Goal: Task Accomplishment & Management: Manage account settings

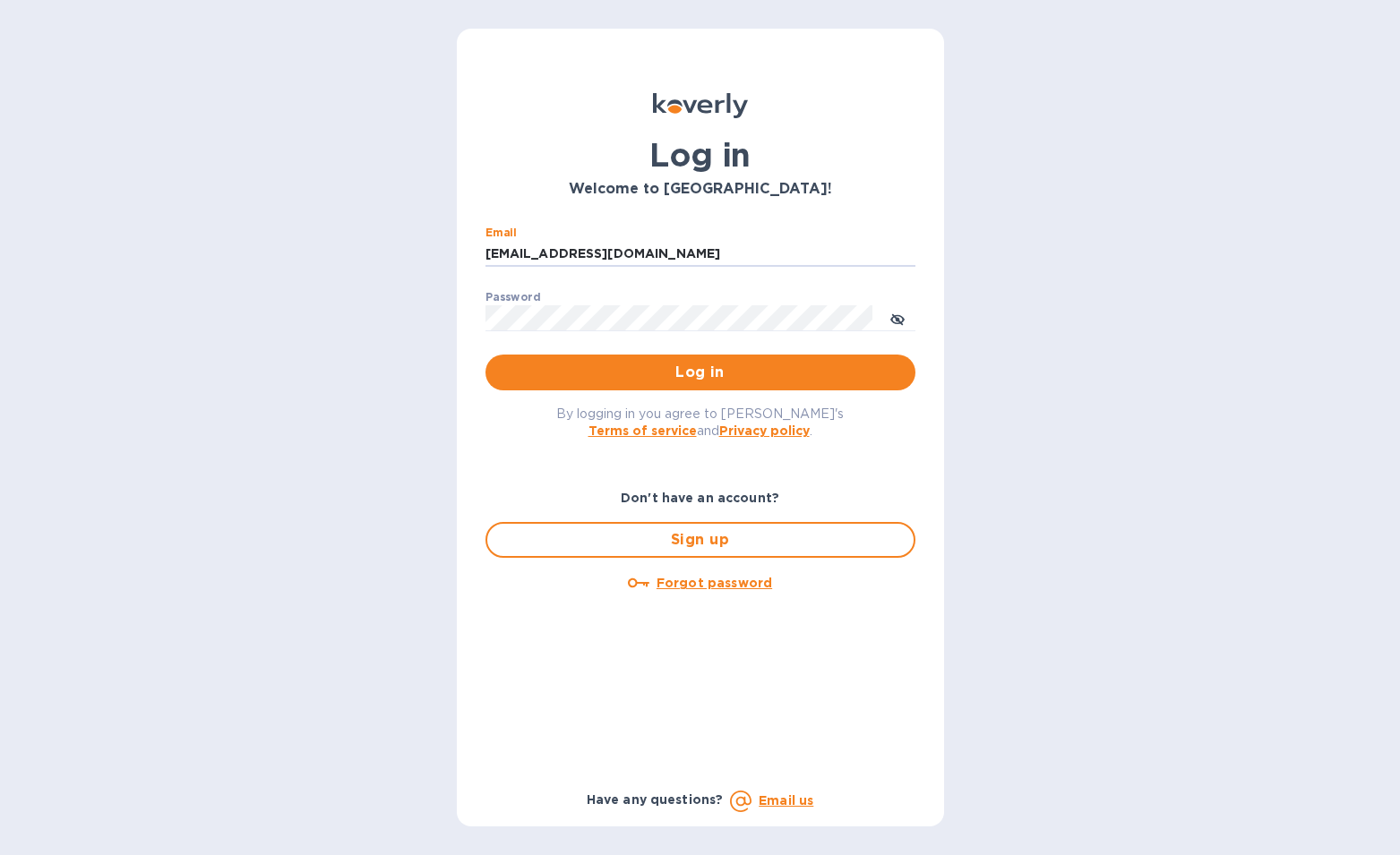
type input "[EMAIL_ADDRESS][DOMAIN_NAME]"
click at [700, 371] on button "Log in" at bounding box center [700, 372] width 430 height 36
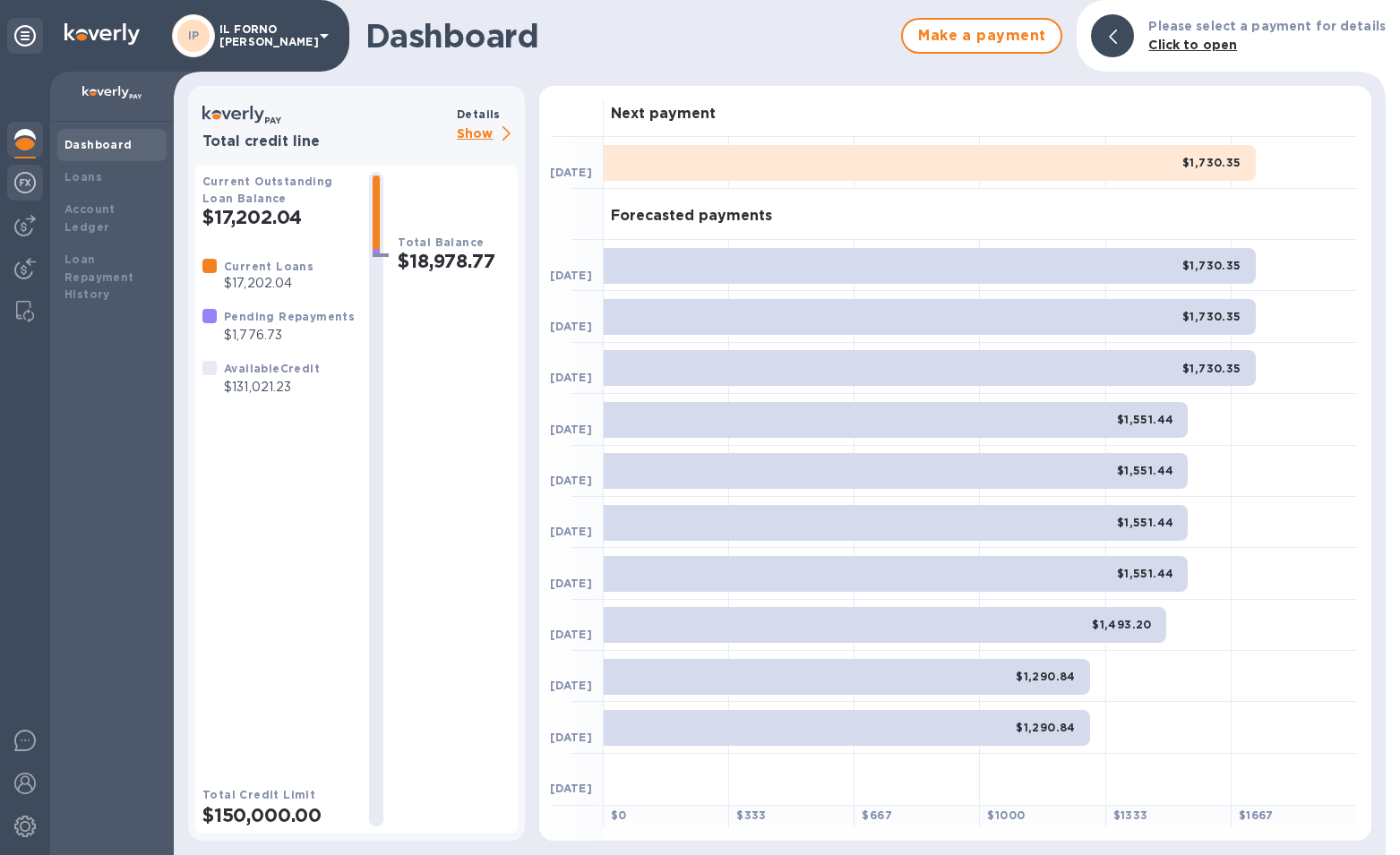
click at [34, 178] on img at bounding box center [25, 182] width 22 height 22
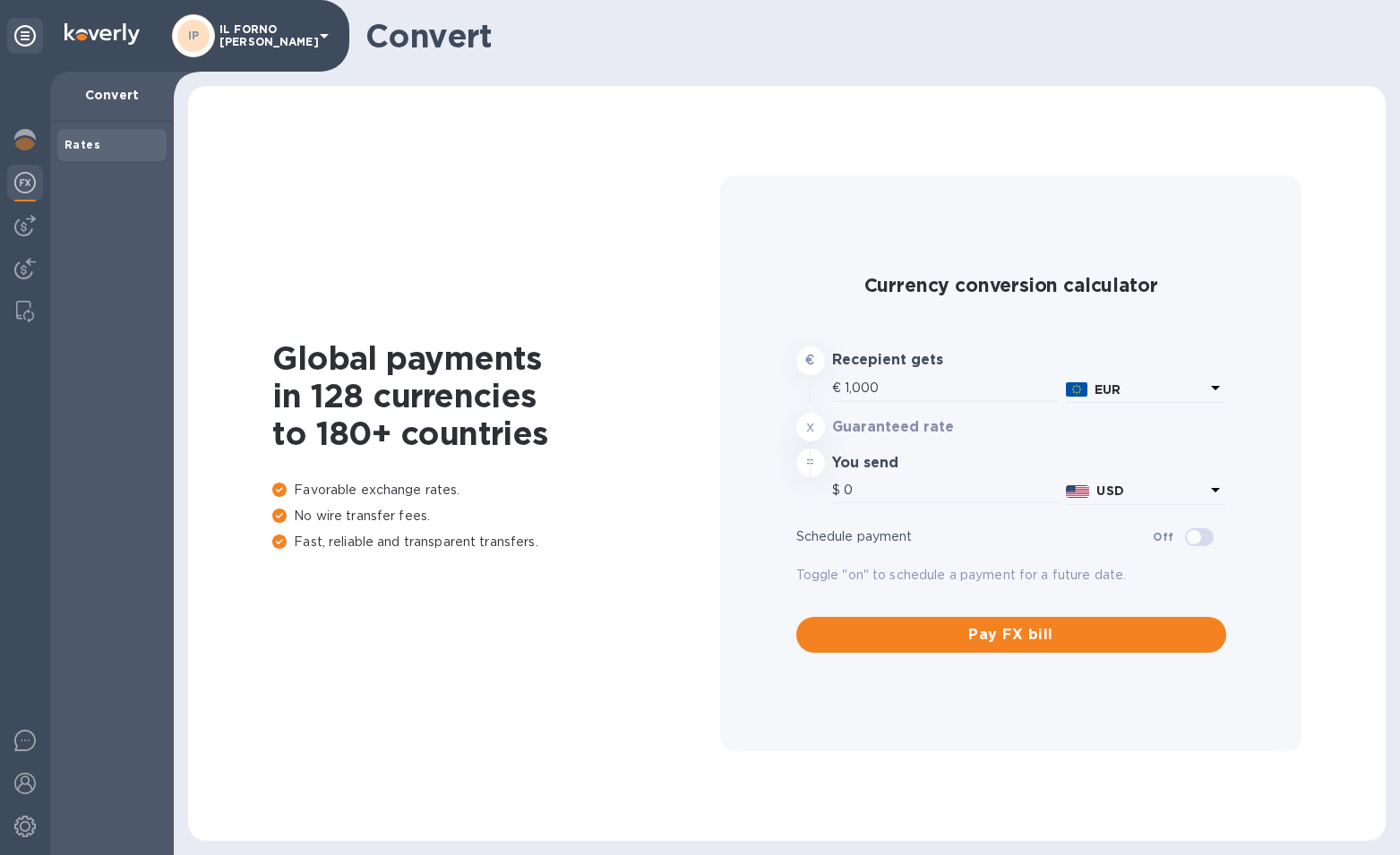
type input "1,176.49"
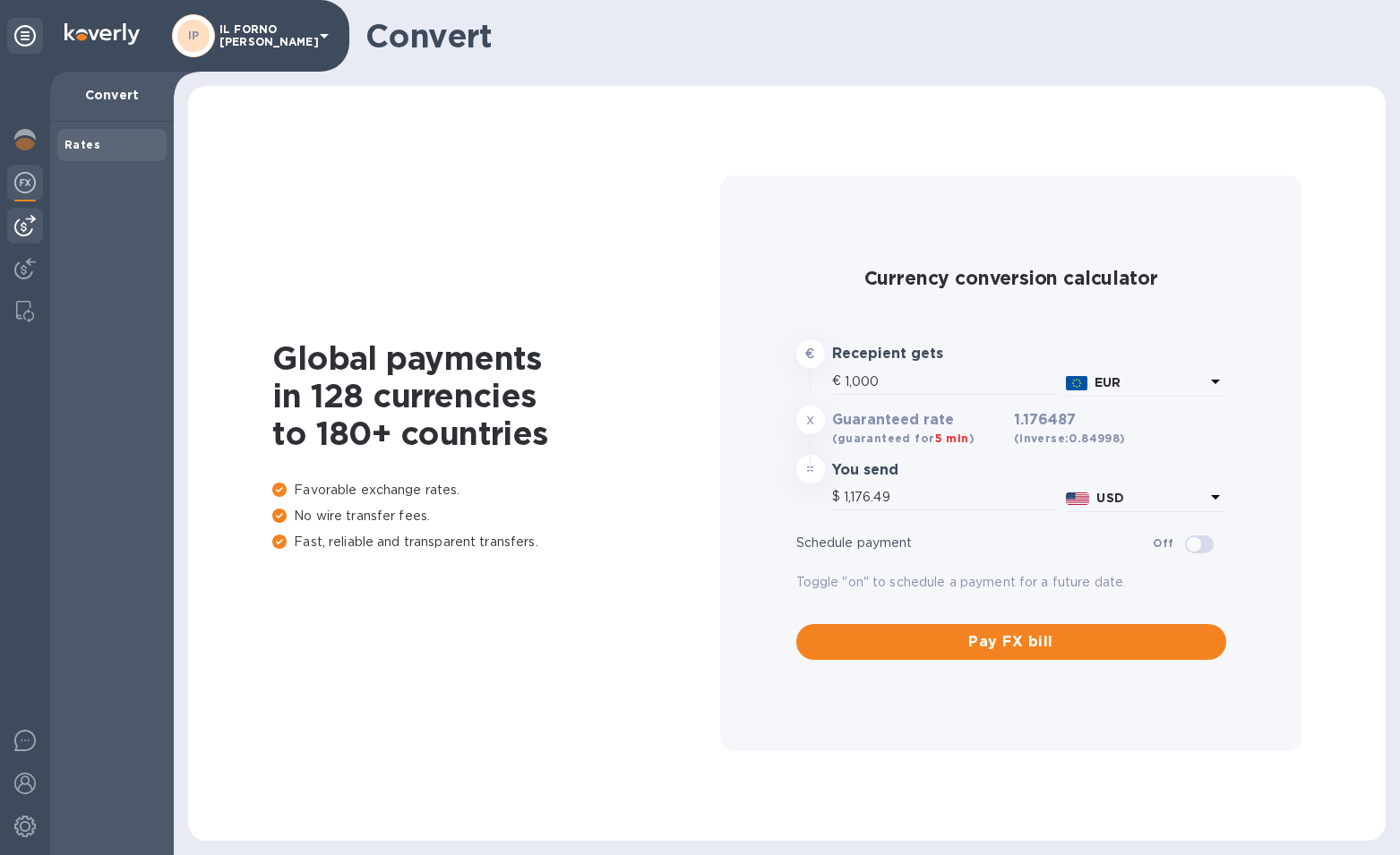
click at [29, 215] on img at bounding box center [25, 225] width 22 height 22
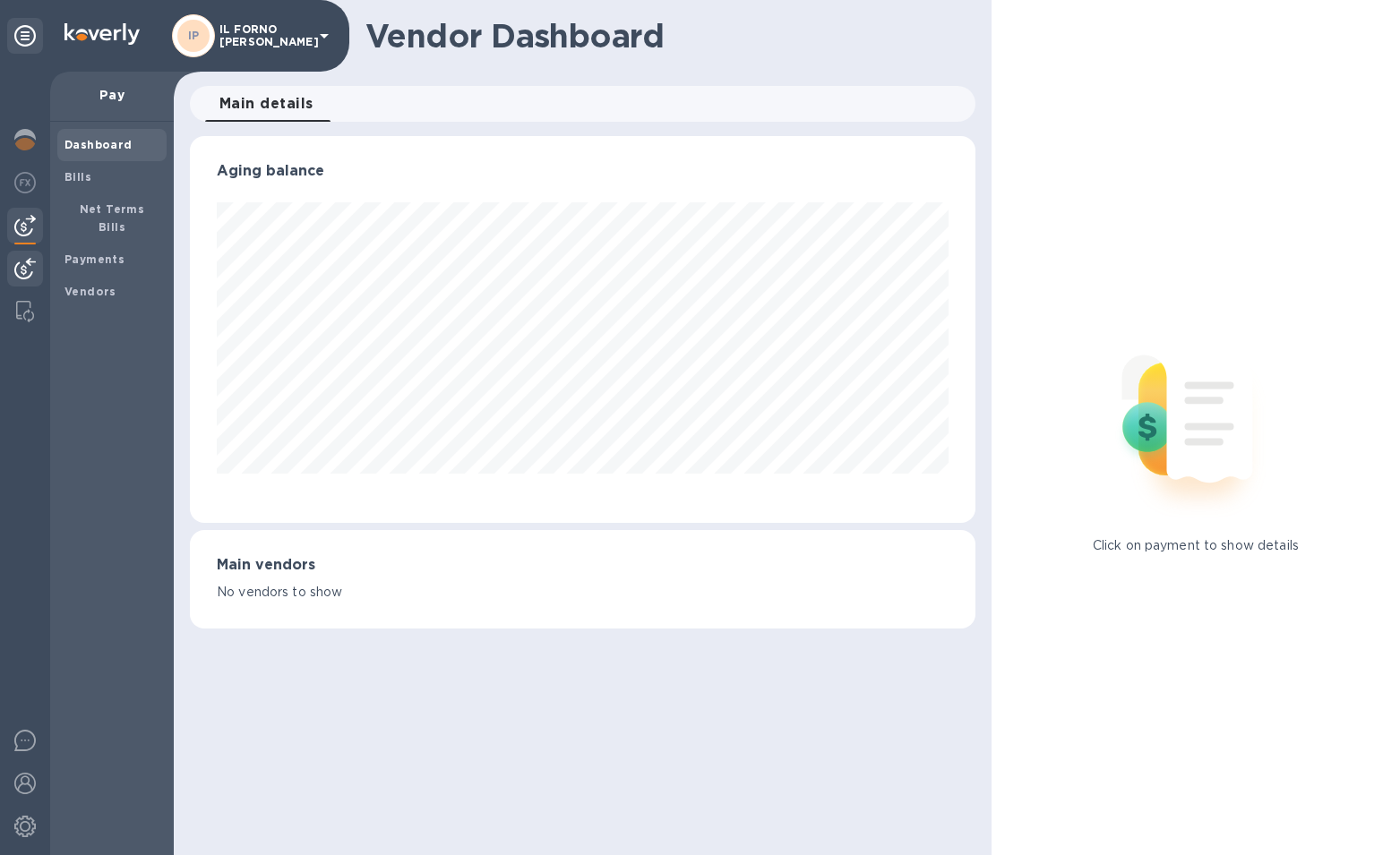
scroll to position [387, 784]
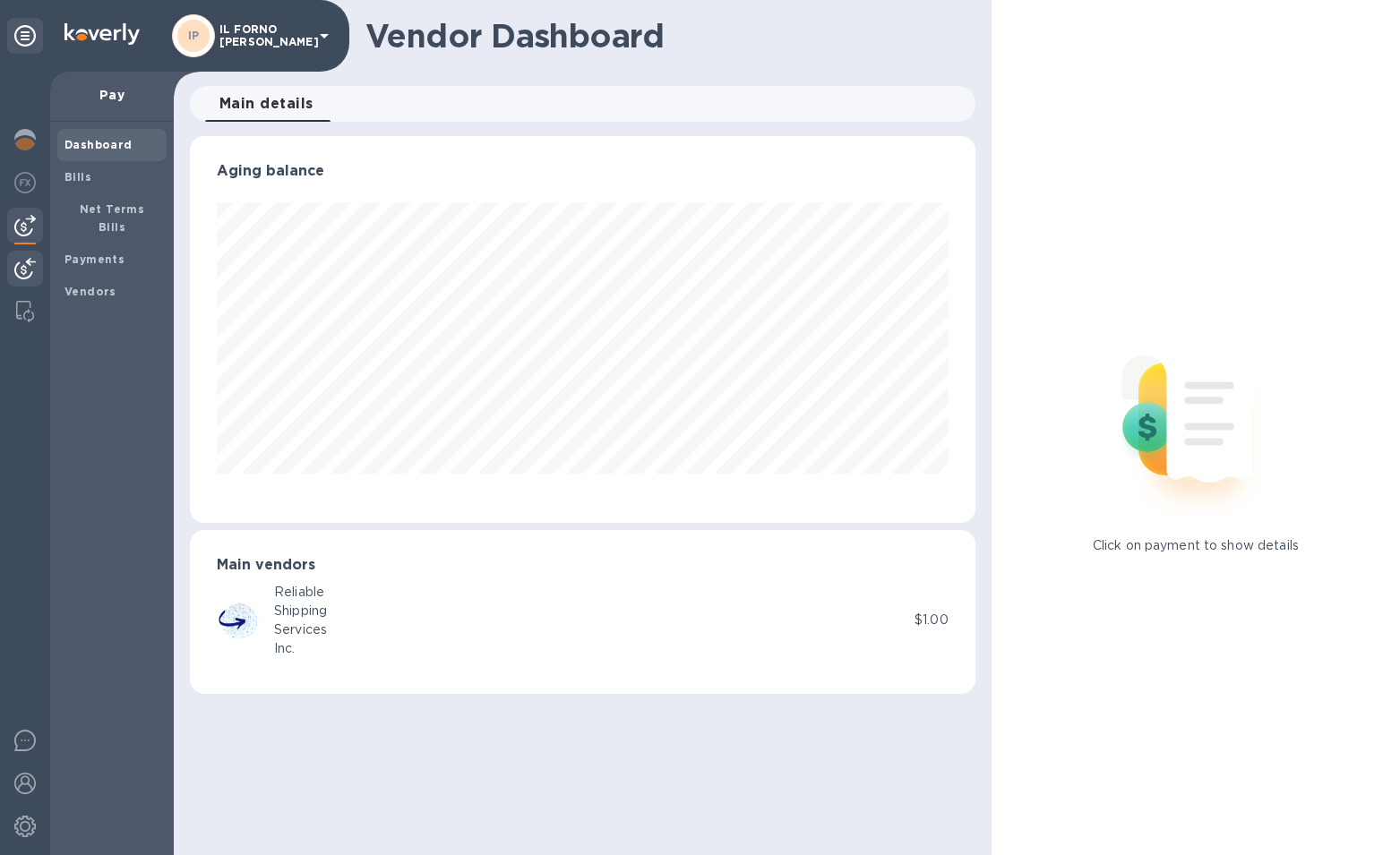
click at [24, 272] on img at bounding box center [25, 268] width 22 height 22
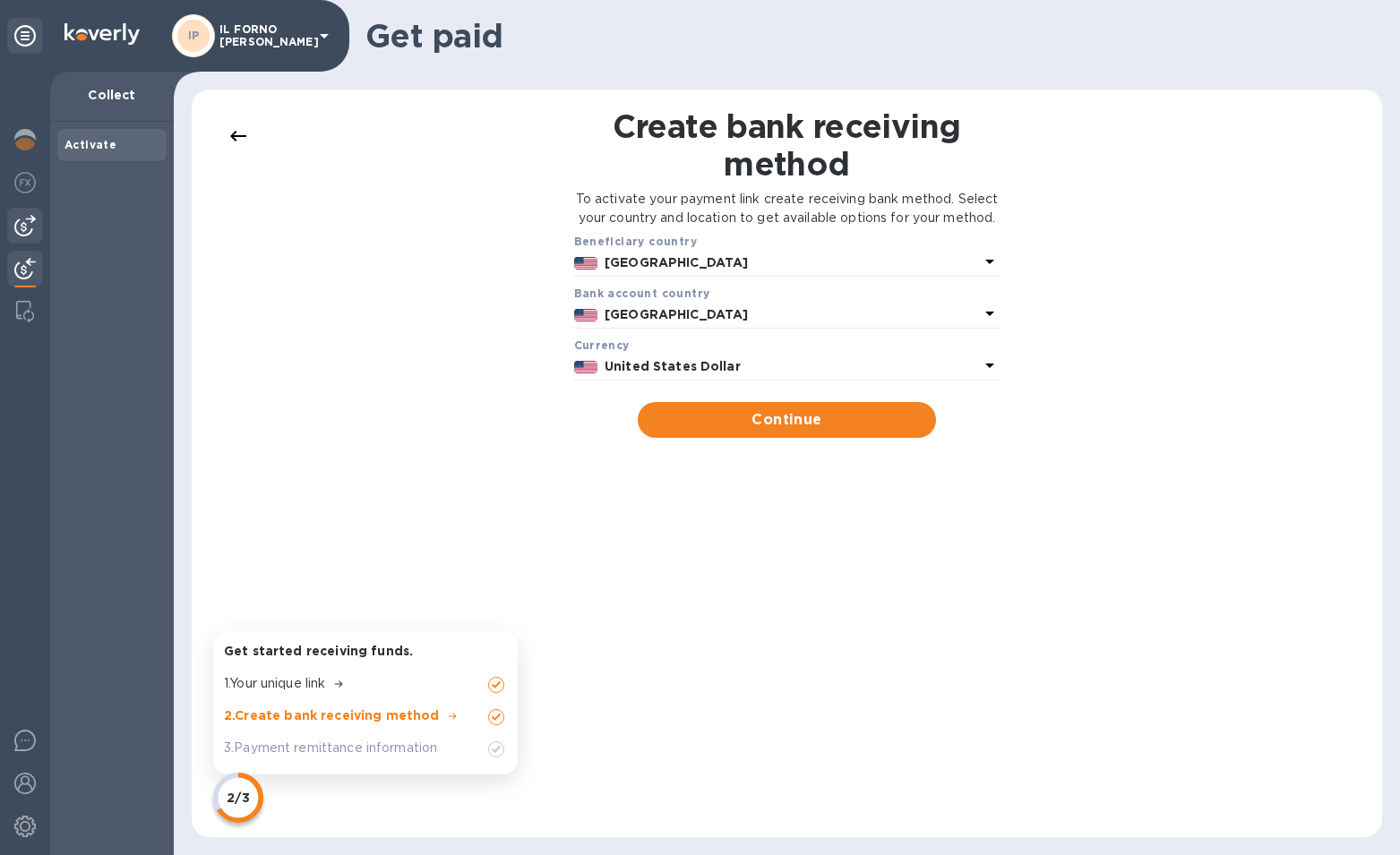
click at [25, 218] on img at bounding box center [25, 225] width 22 height 22
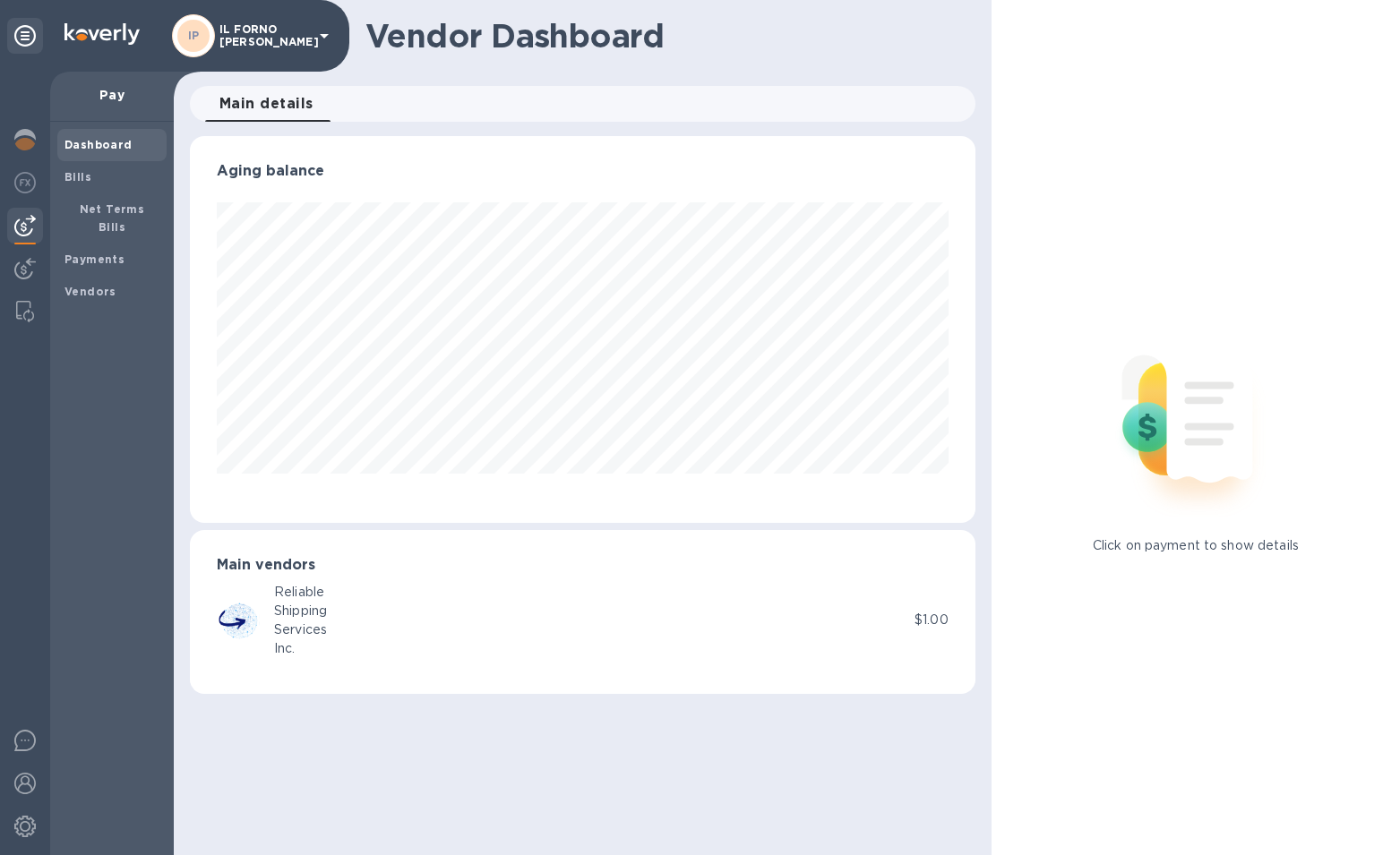
scroll to position [387, 784]
click at [116, 185] on div "Bills" at bounding box center [111, 178] width 109 height 32
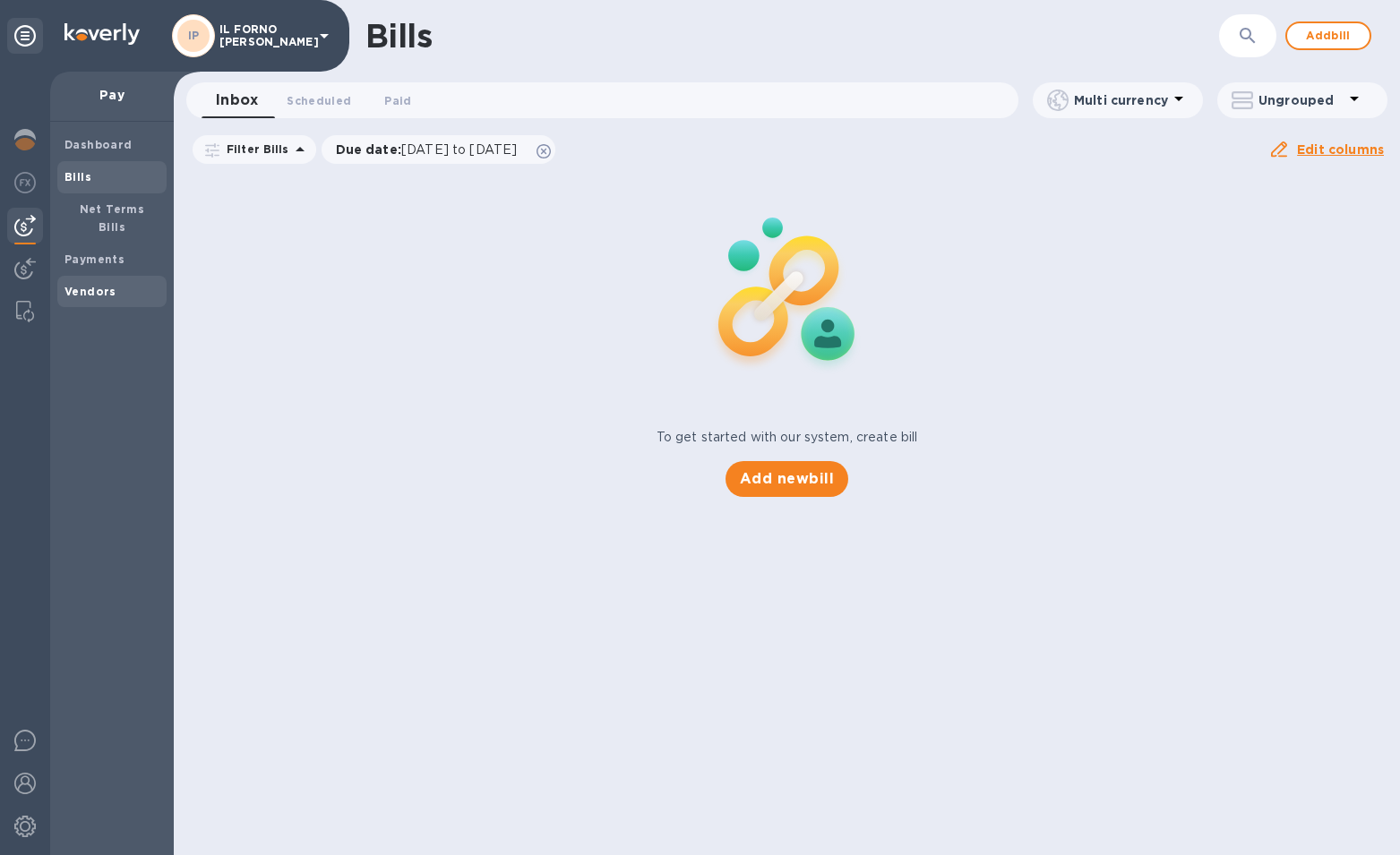
click at [100, 285] on b "Vendors" at bounding box center [90, 292] width 52 height 13
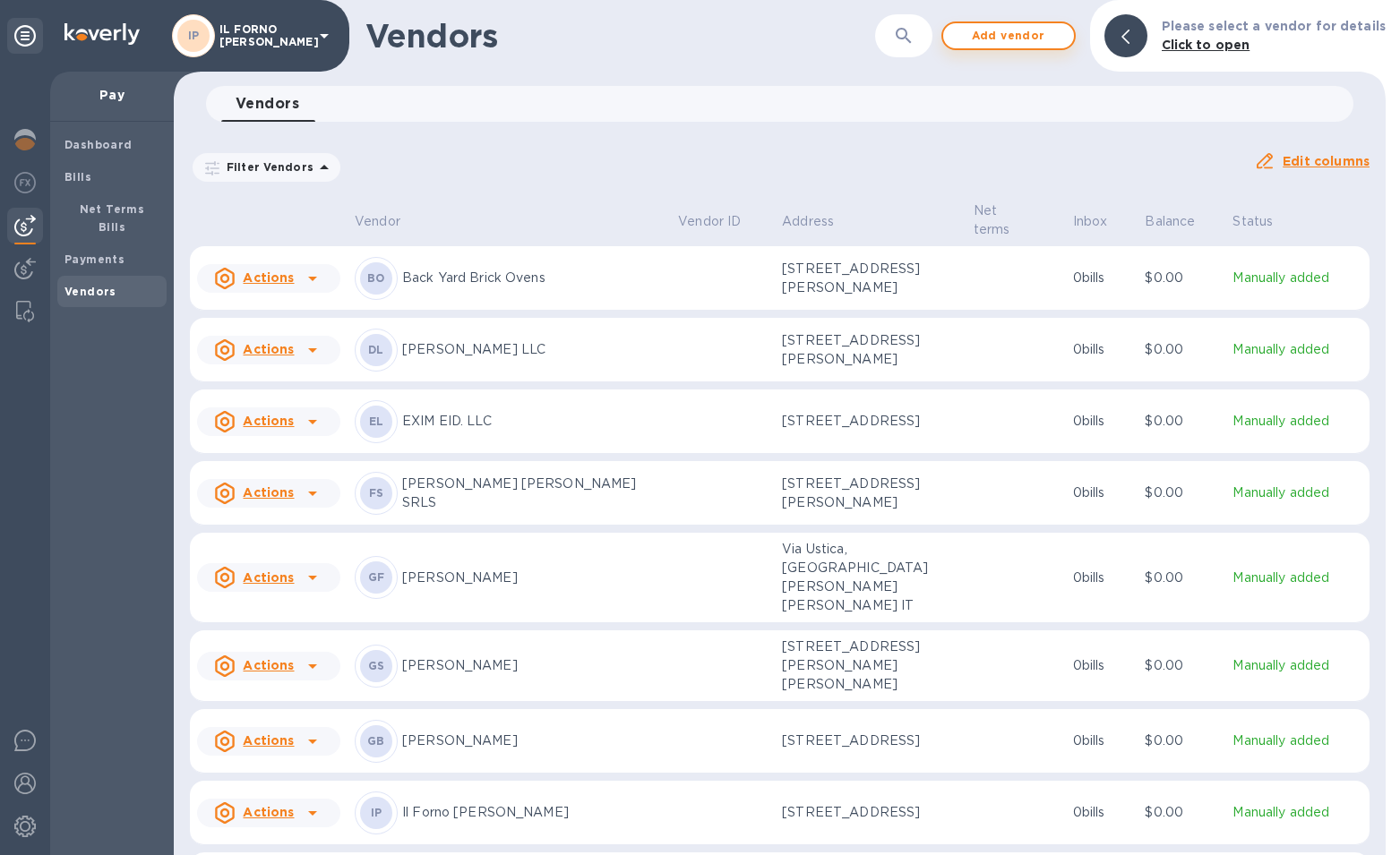
click at [1036, 43] on span "Add vendor" at bounding box center [1007, 35] width 102 height 22
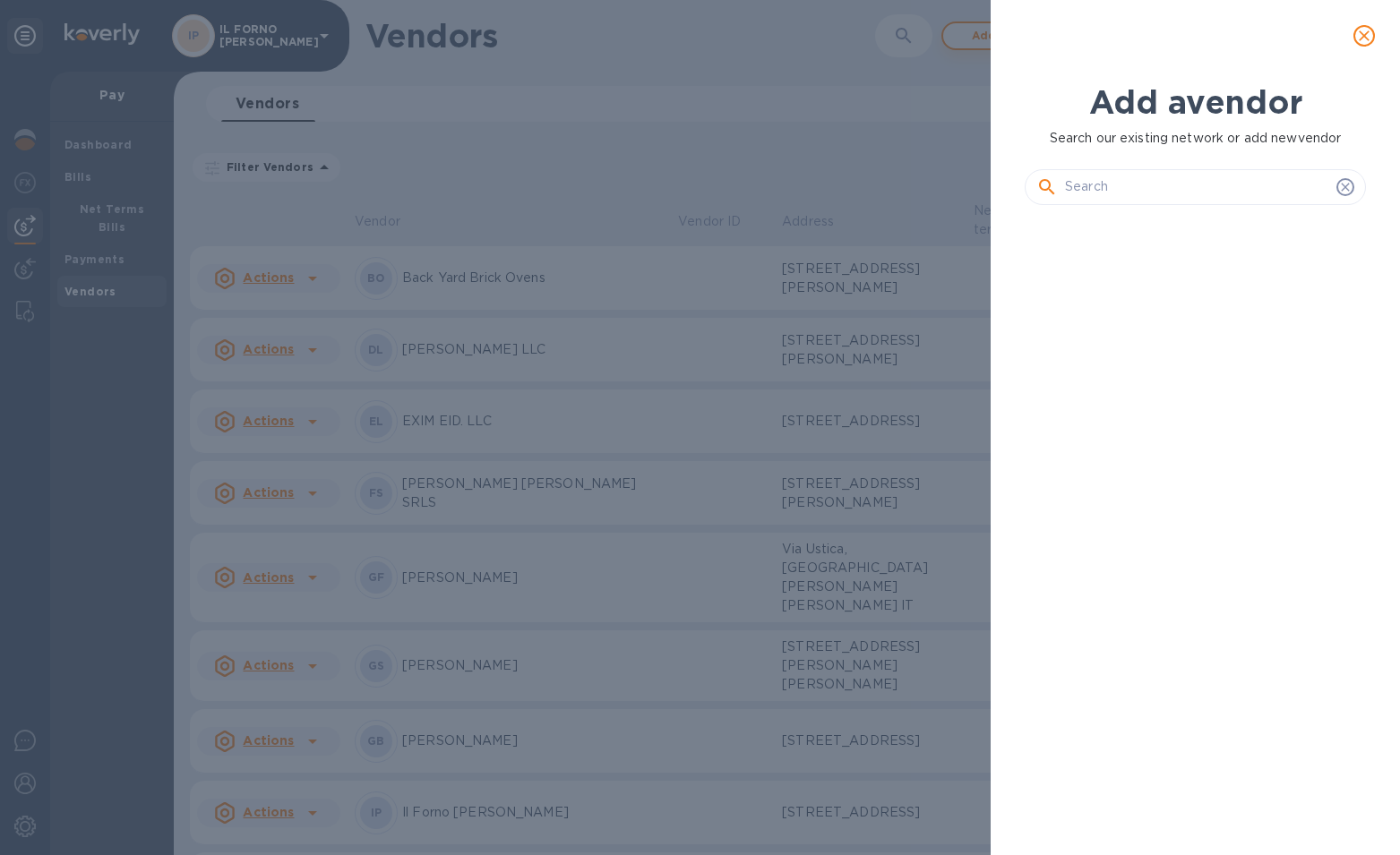
scroll to position [574, 349]
click at [1103, 194] on input "text" at bounding box center [1197, 187] width 264 height 27
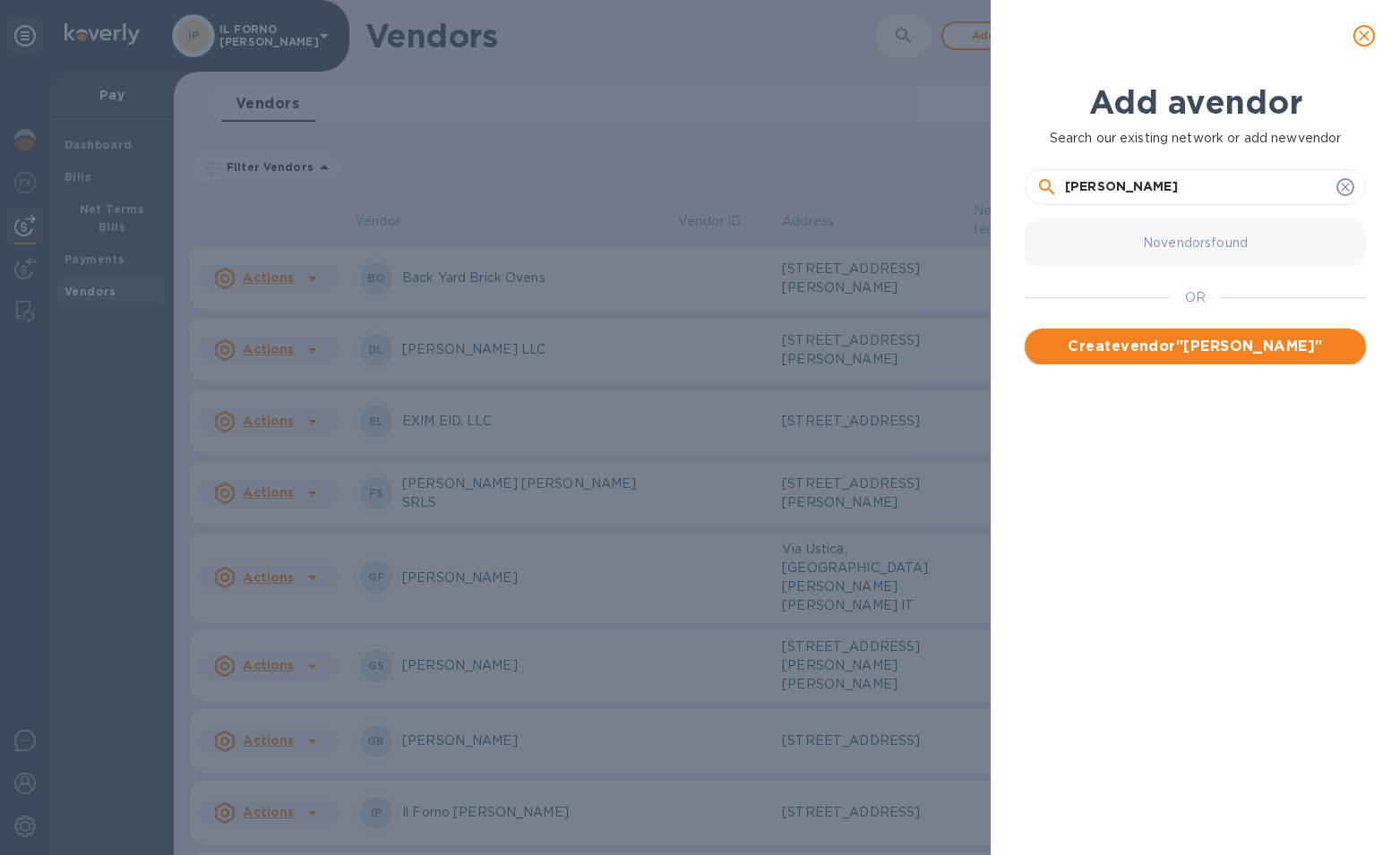
type input "Eduardo Morgalo"
click at [1222, 351] on span "Create vendor " Eduardo Morgalo "" at bounding box center [1195, 346] width 313 height 22
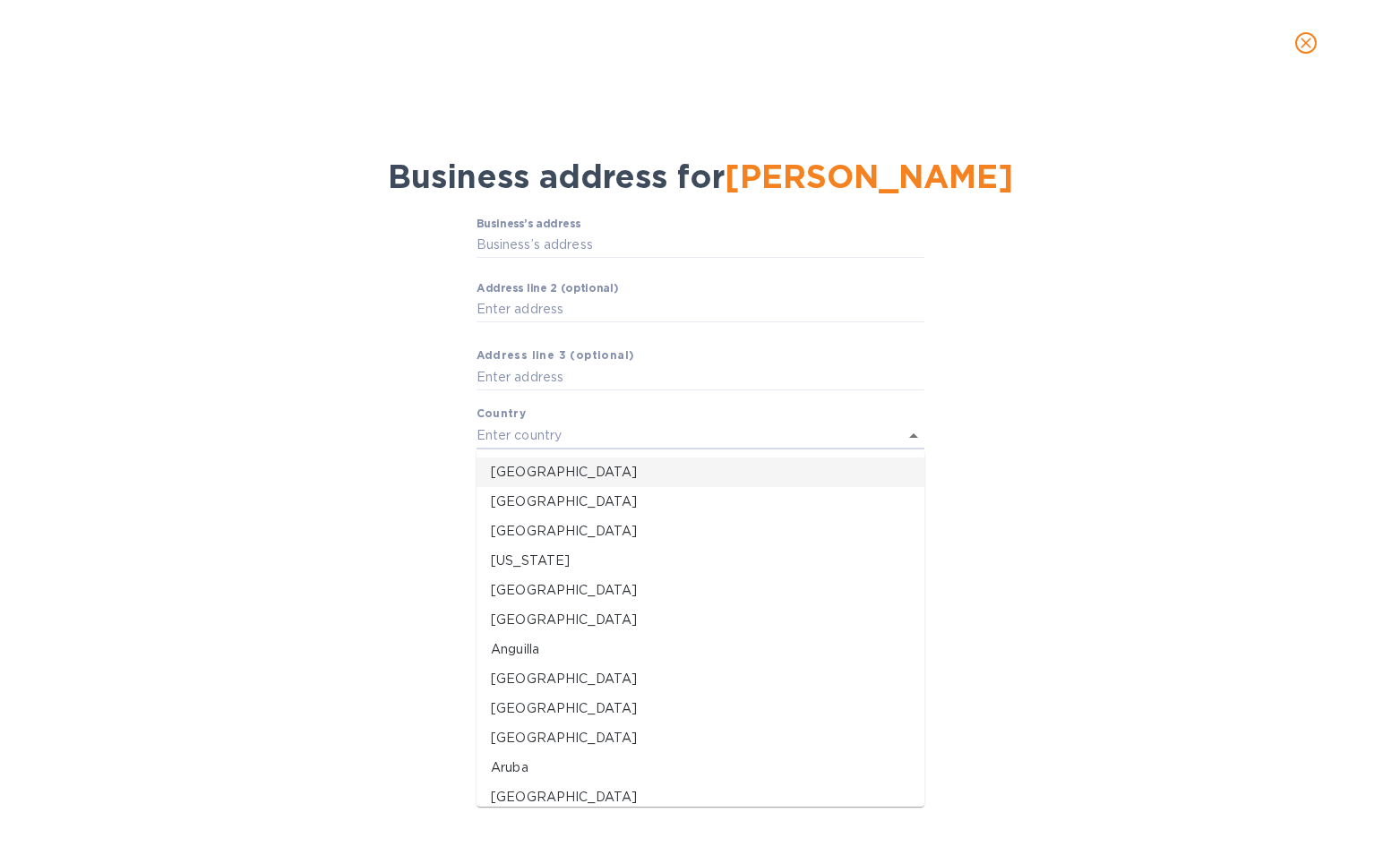
click at [561, 472] on p "United States" at bounding box center [700, 472] width 419 height 19
type input "United States"
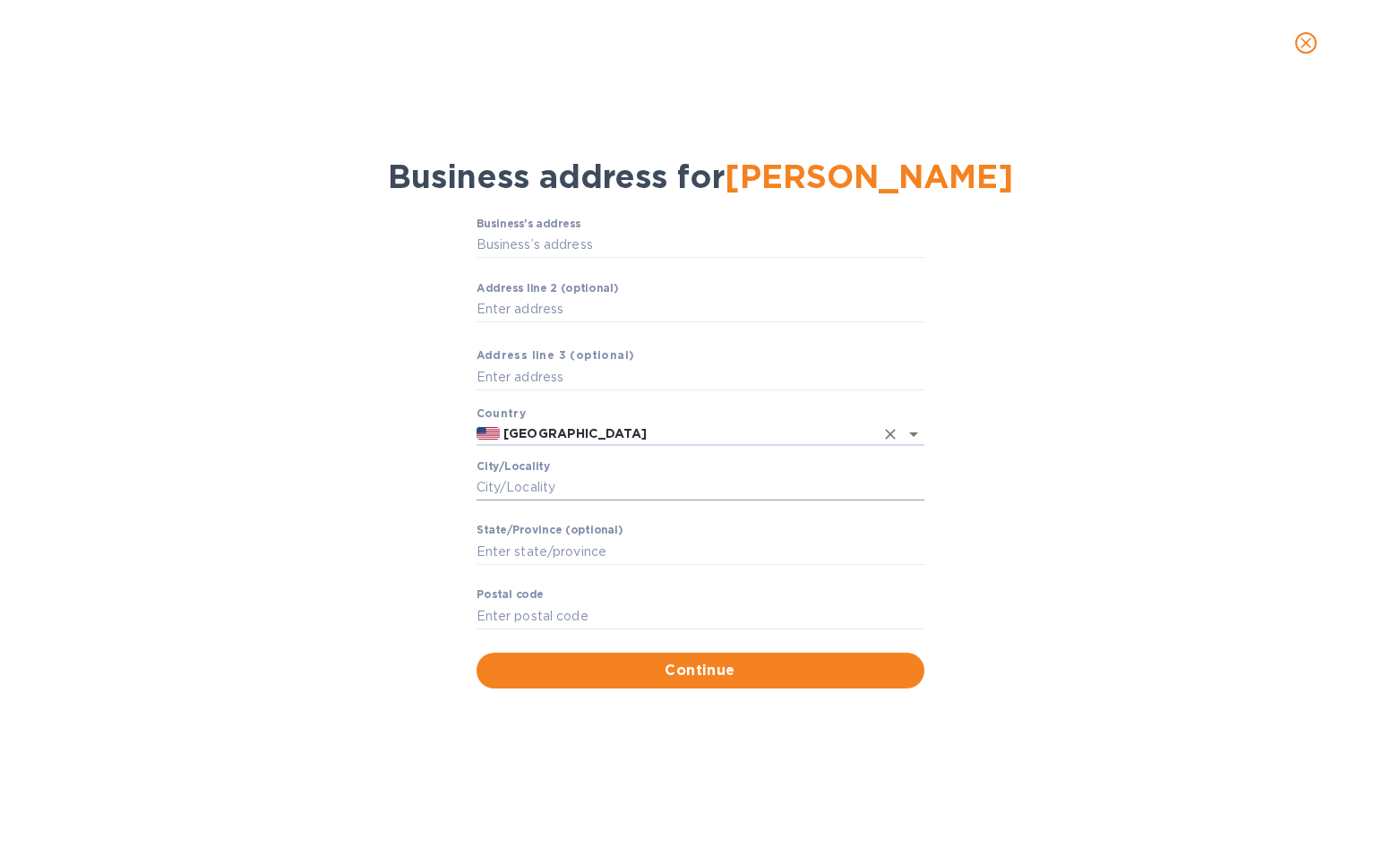
click at [556, 487] on input "Сity/Locаlity" at bounding box center [700, 487] width 448 height 27
click at [581, 247] on input "Business’s аddress" at bounding box center [700, 245] width 448 height 27
type input "106 Walnut Street"
type input "Tuscarora"
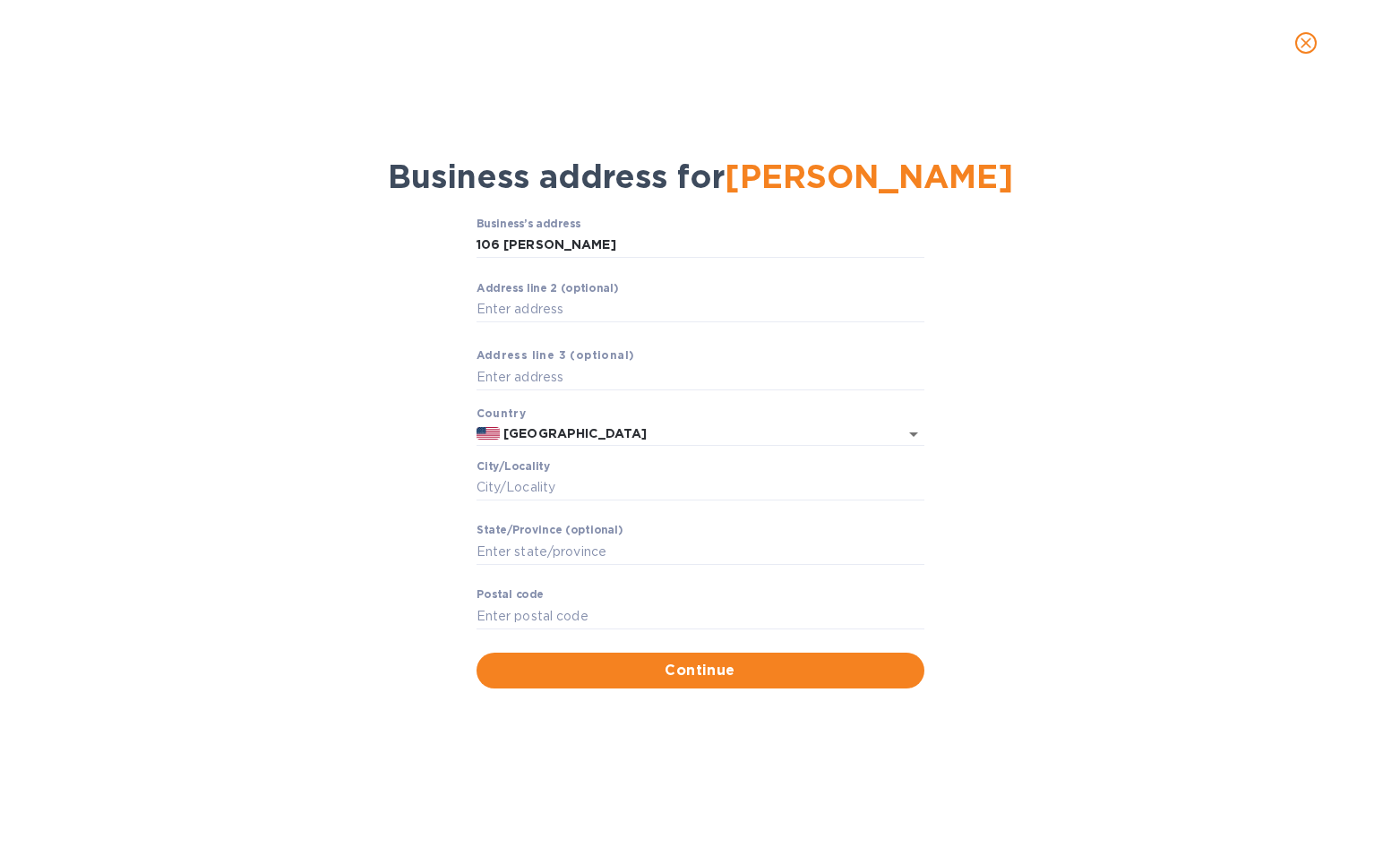
type input "PA"
type input "17982"
click at [676, 677] on span "Continue" at bounding box center [700, 670] width 419 height 22
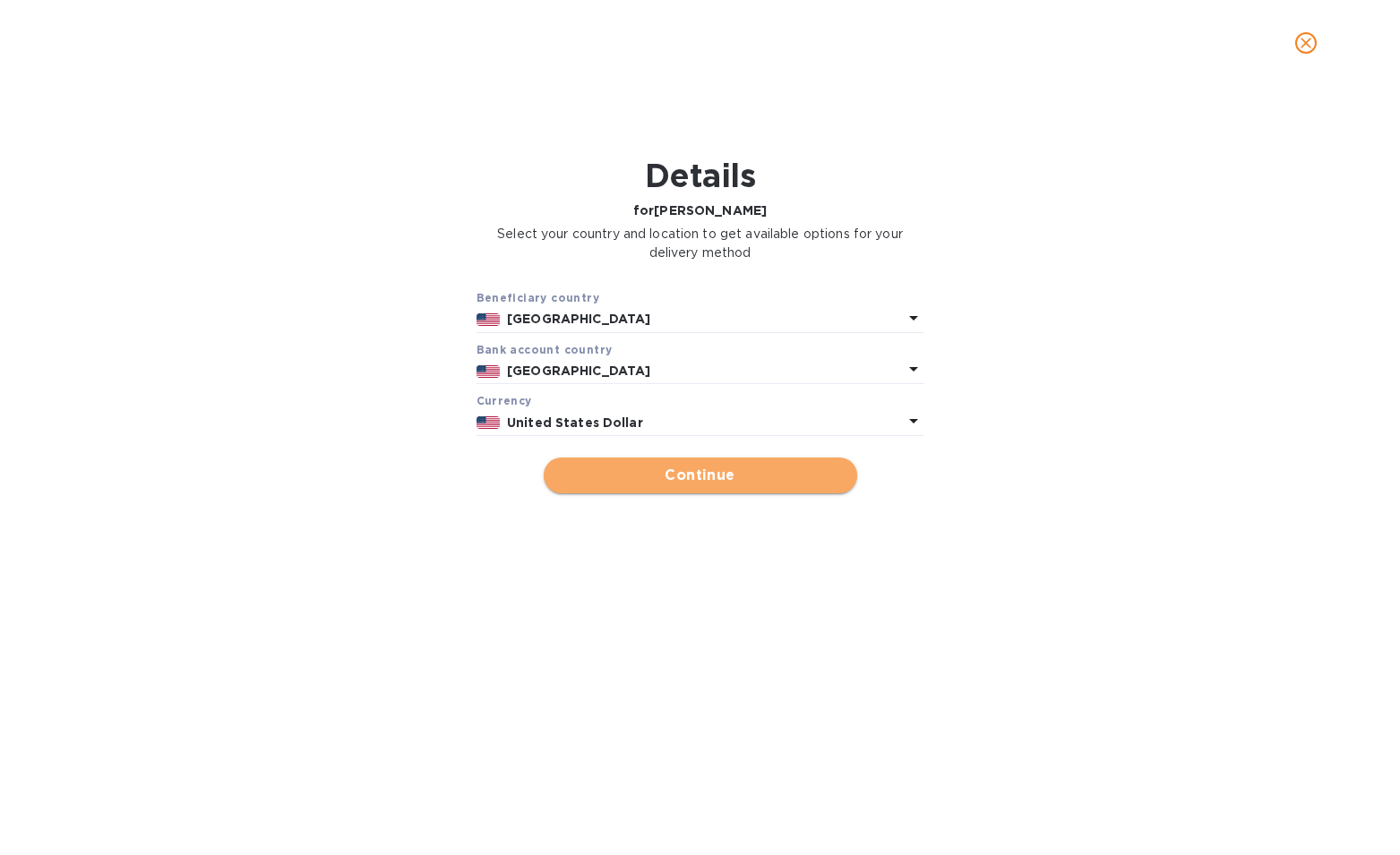
click at [672, 470] on span "Continue" at bounding box center [700, 475] width 285 height 22
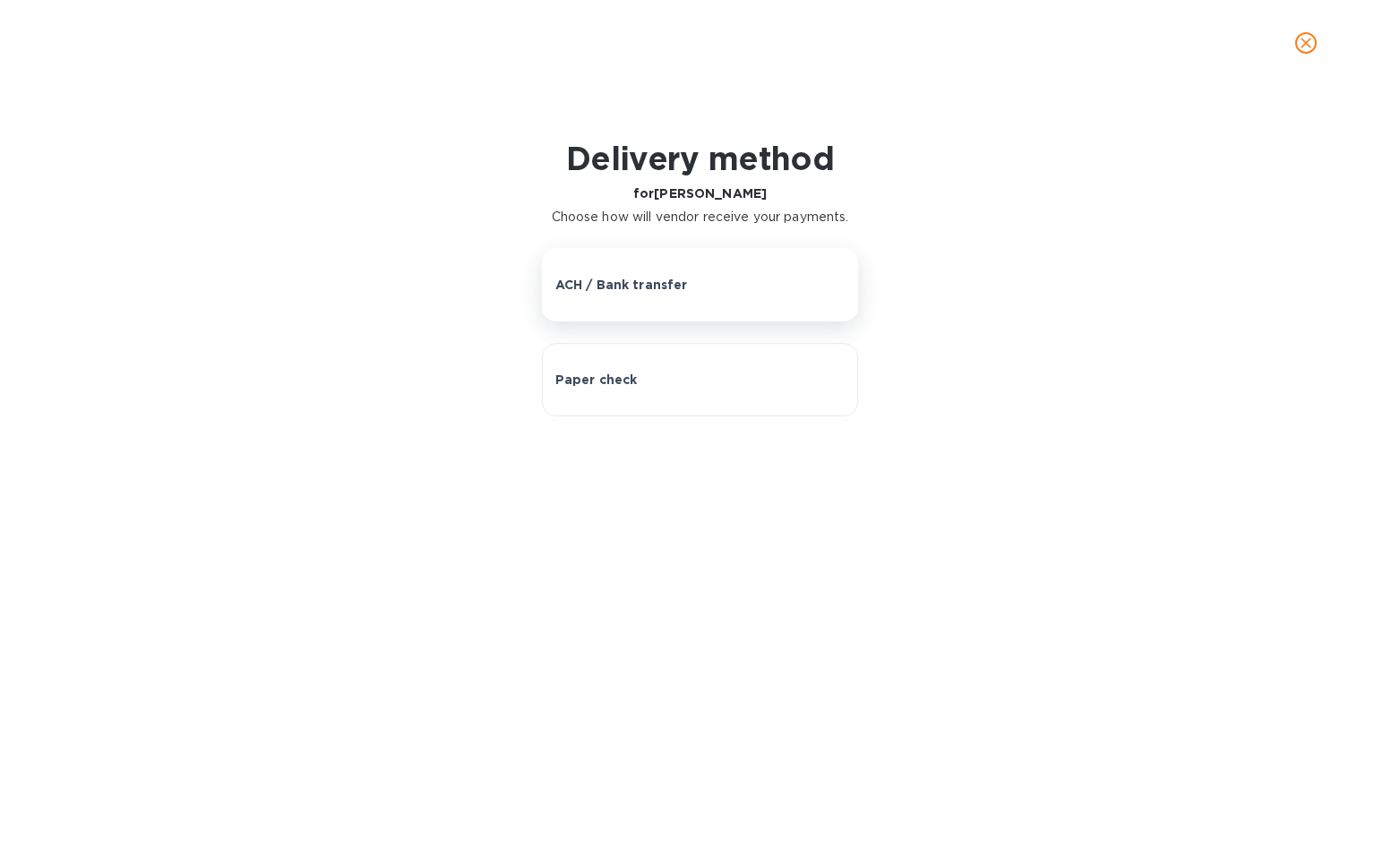
click at [659, 299] on button "ACH / Bank transfer" at bounding box center [700, 284] width 317 height 73
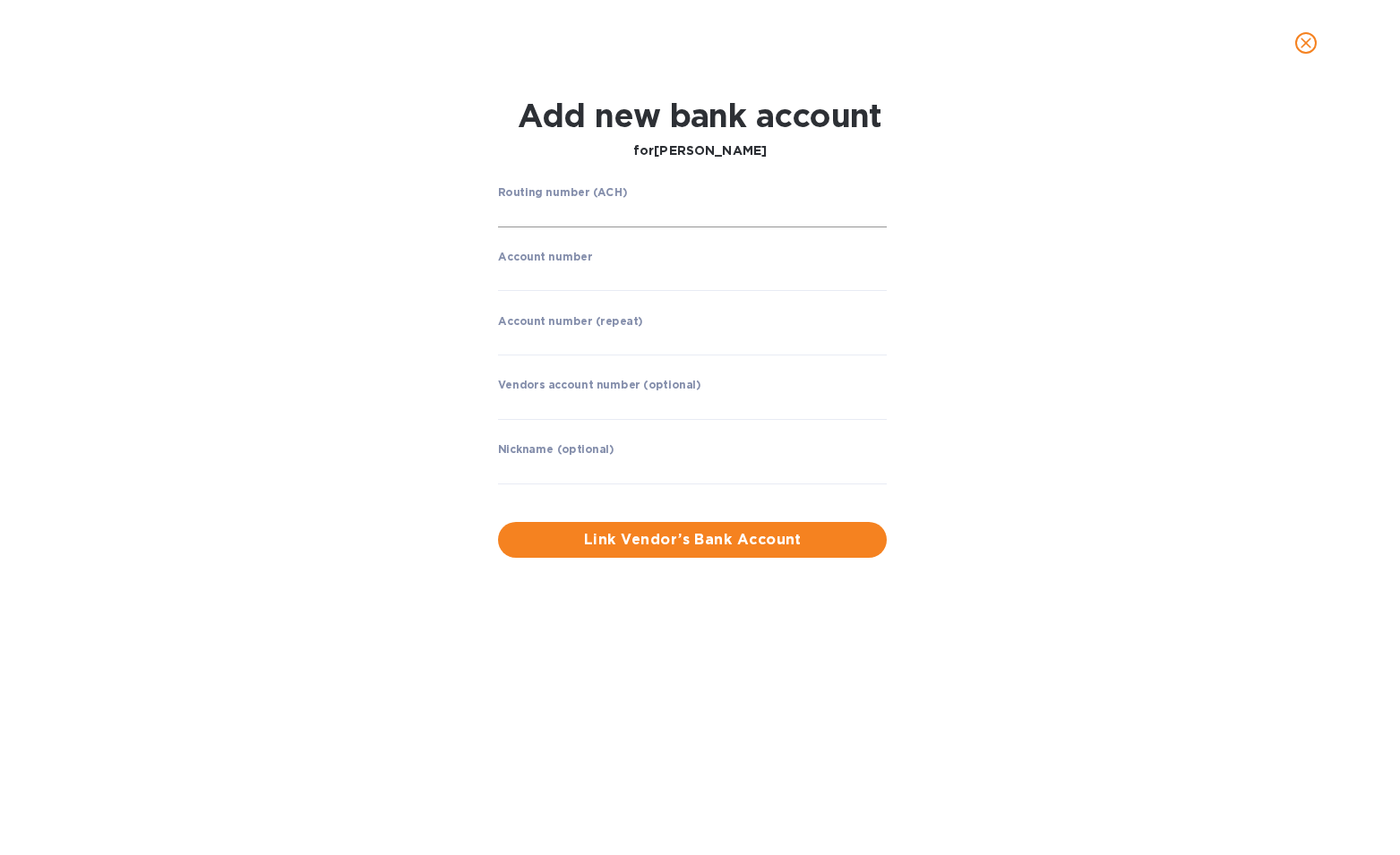
click at [575, 211] on input "string" at bounding box center [692, 214] width 389 height 27
type input "031302955"
click at [528, 277] on input "string" at bounding box center [692, 277] width 389 height 27
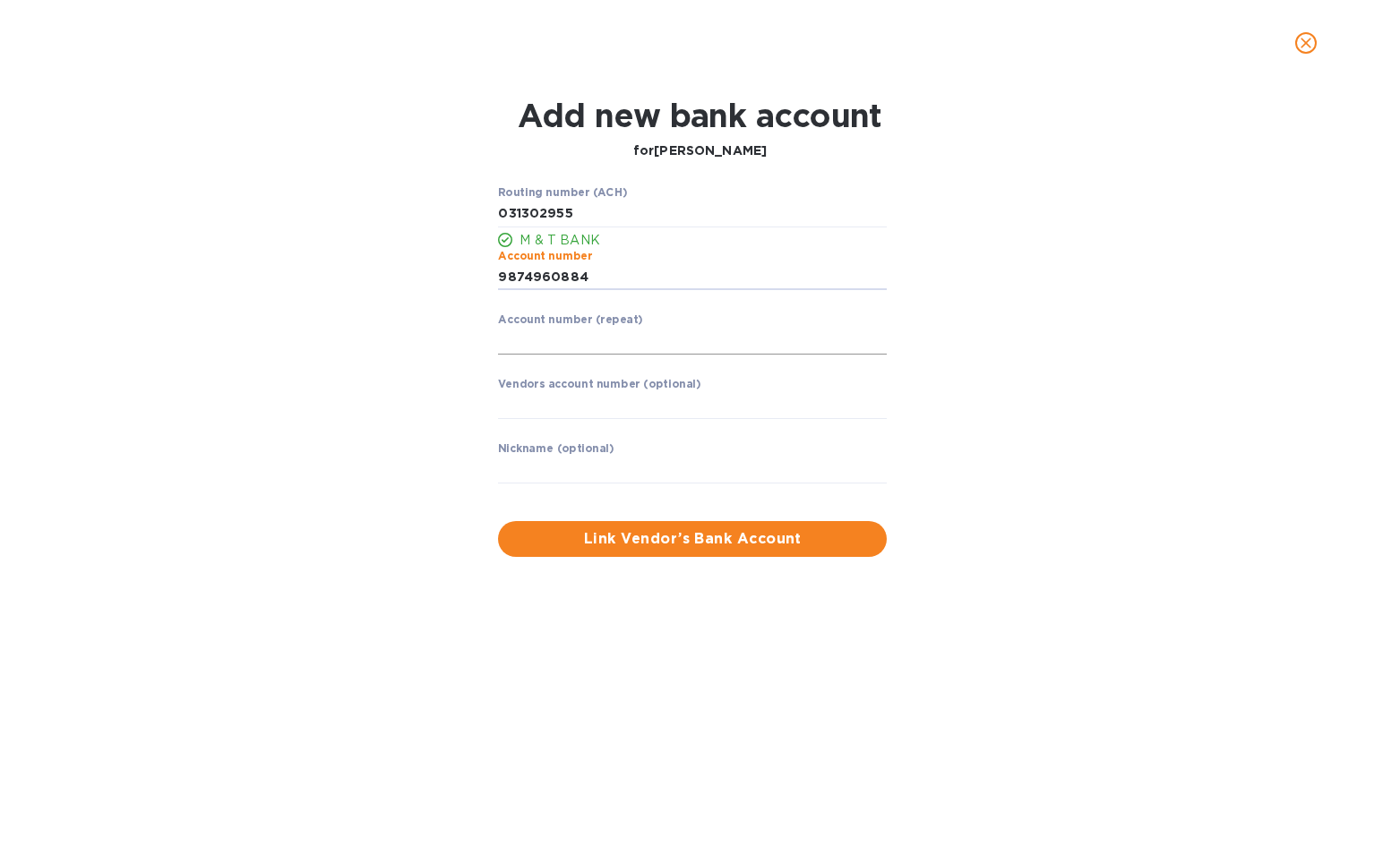
type input "9874960884"
click at [607, 339] on input "string" at bounding box center [692, 341] width 389 height 27
type input "9874960884"
click at [620, 542] on span "Link Vendor’s Bank Account" at bounding box center [692, 539] width 360 height 22
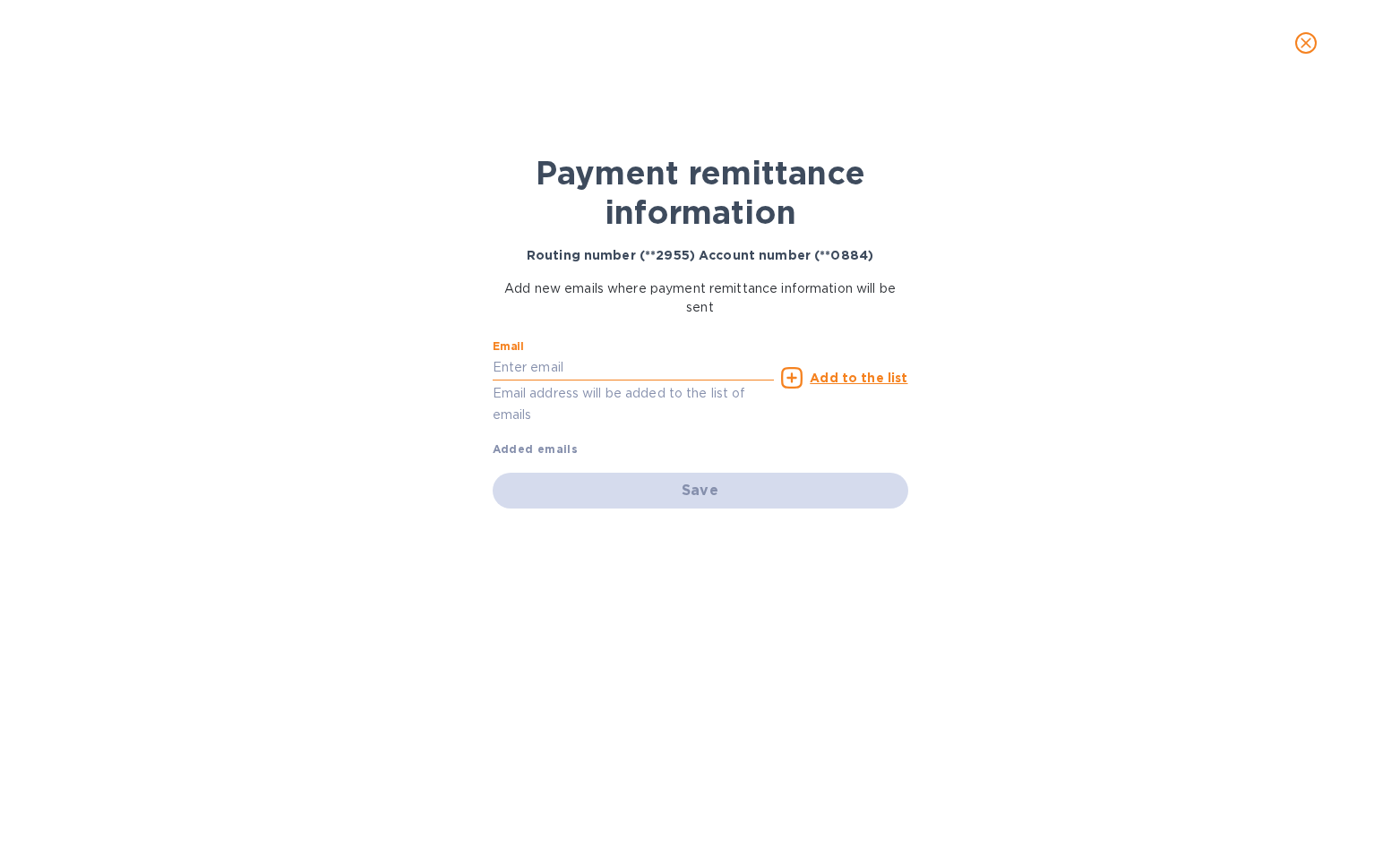
click at [583, 369] on input "text" at bounding box center [633, 368] width 282 height 27
type input "ejmorgalo@yahoo.com"
click at [827, 379] on u "Add to the list" at bounding box center [858, 377] width 98 height 14
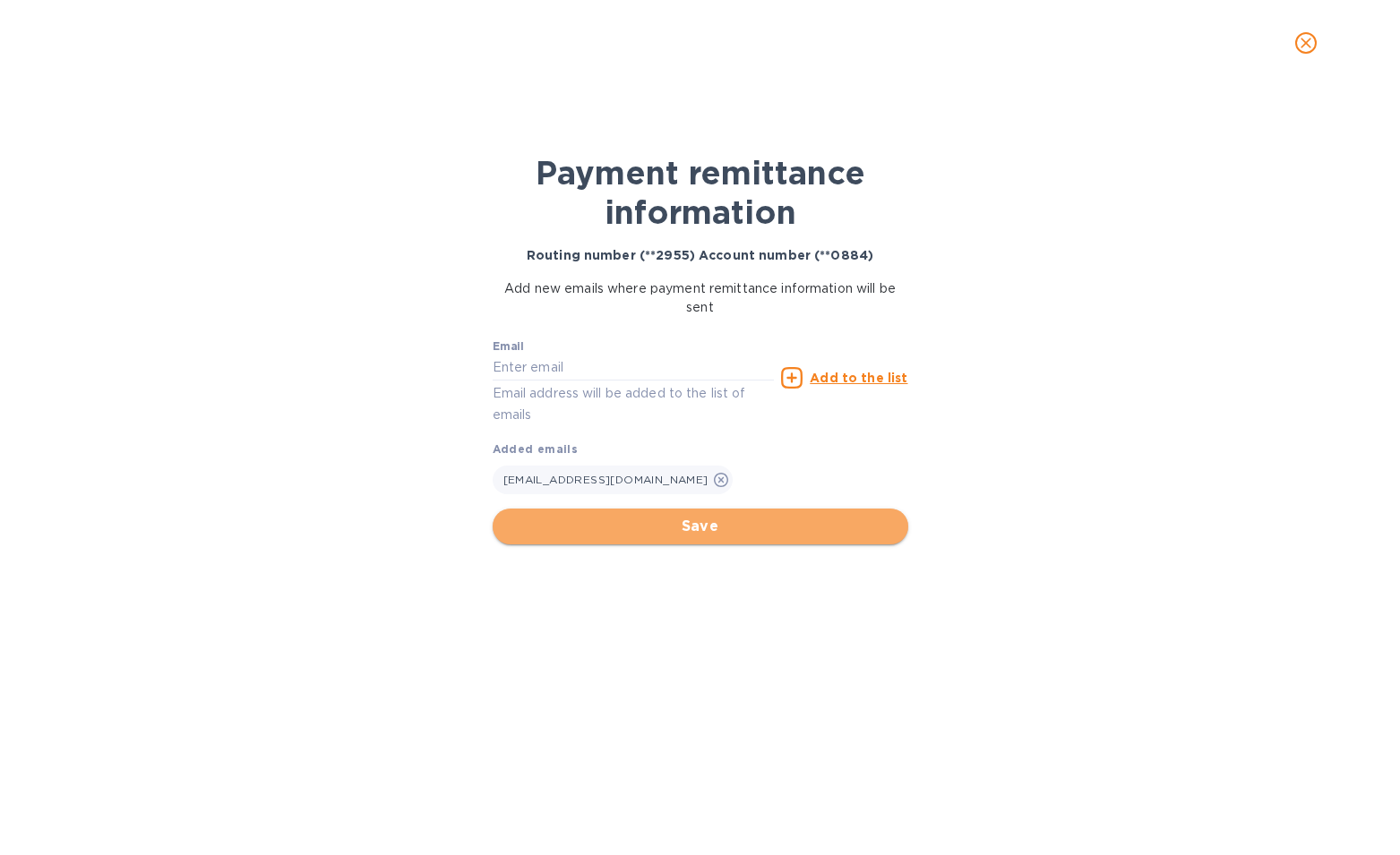
click at [723, 534] on span "Save" at bounding box center [700, 526] width 387 height 22
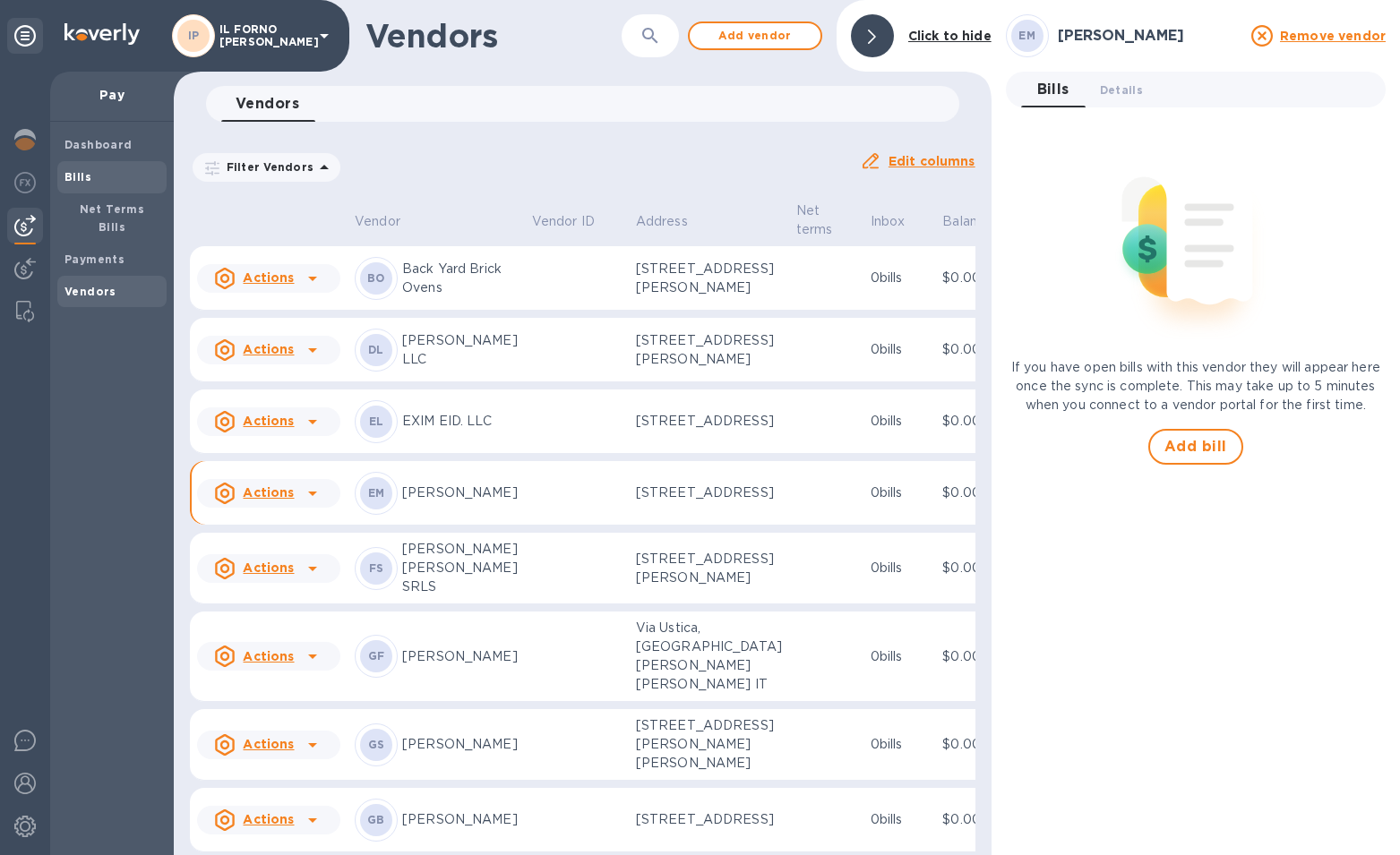
click at [117, 178] on span "Bills" at bounding box center [112, 177] width 95 height 18
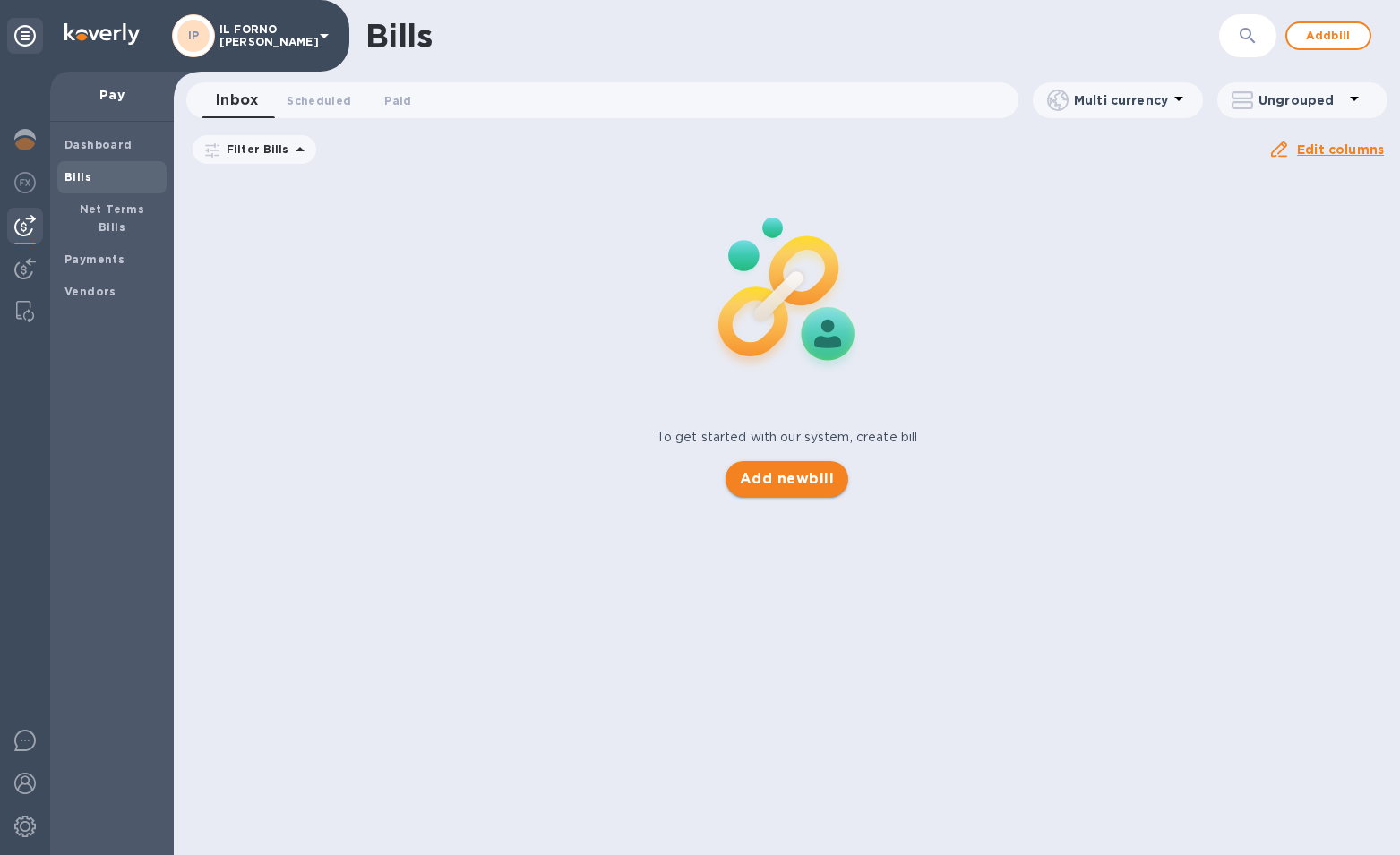
click at [804, 475] on span "Add new bill" at bounding box center [786, 479] width 94 height 22
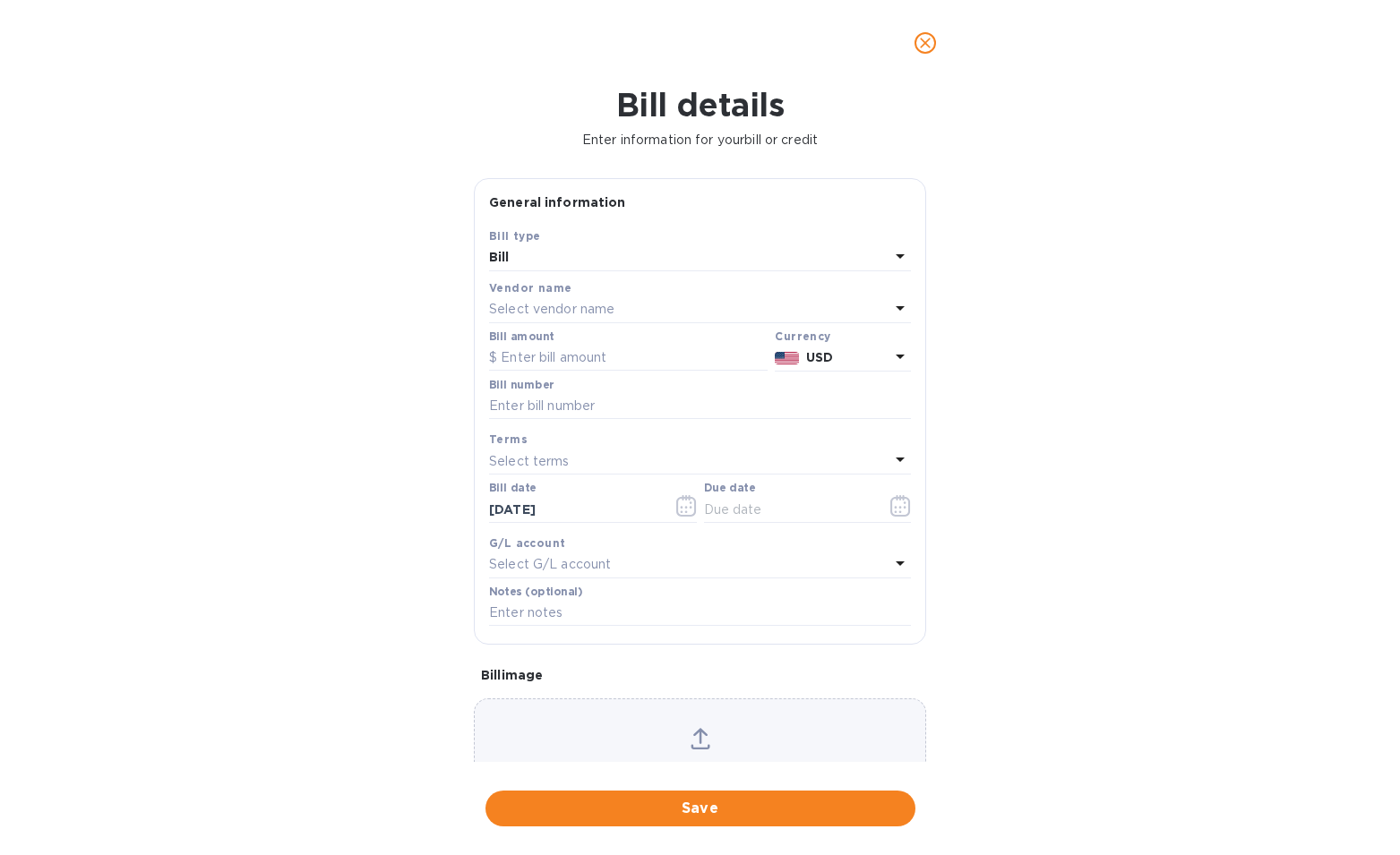
click at [600, 311] on p "Select vendor name" at bounding box center [551, 310] width 125 height 19
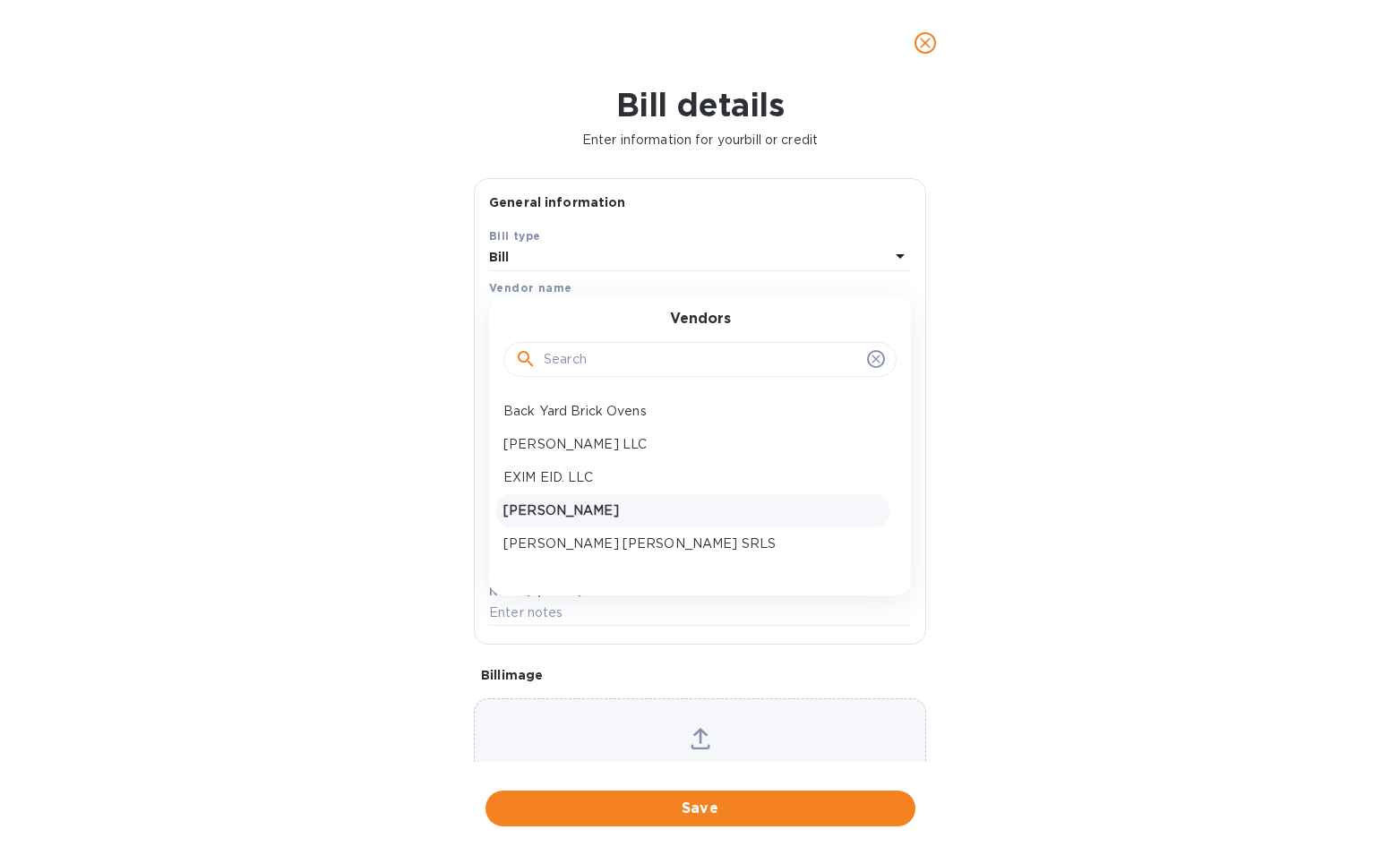
click at [592, 509] on p "Eduardo Morgalo" at bounding box center [693, 511] width 379 height 19
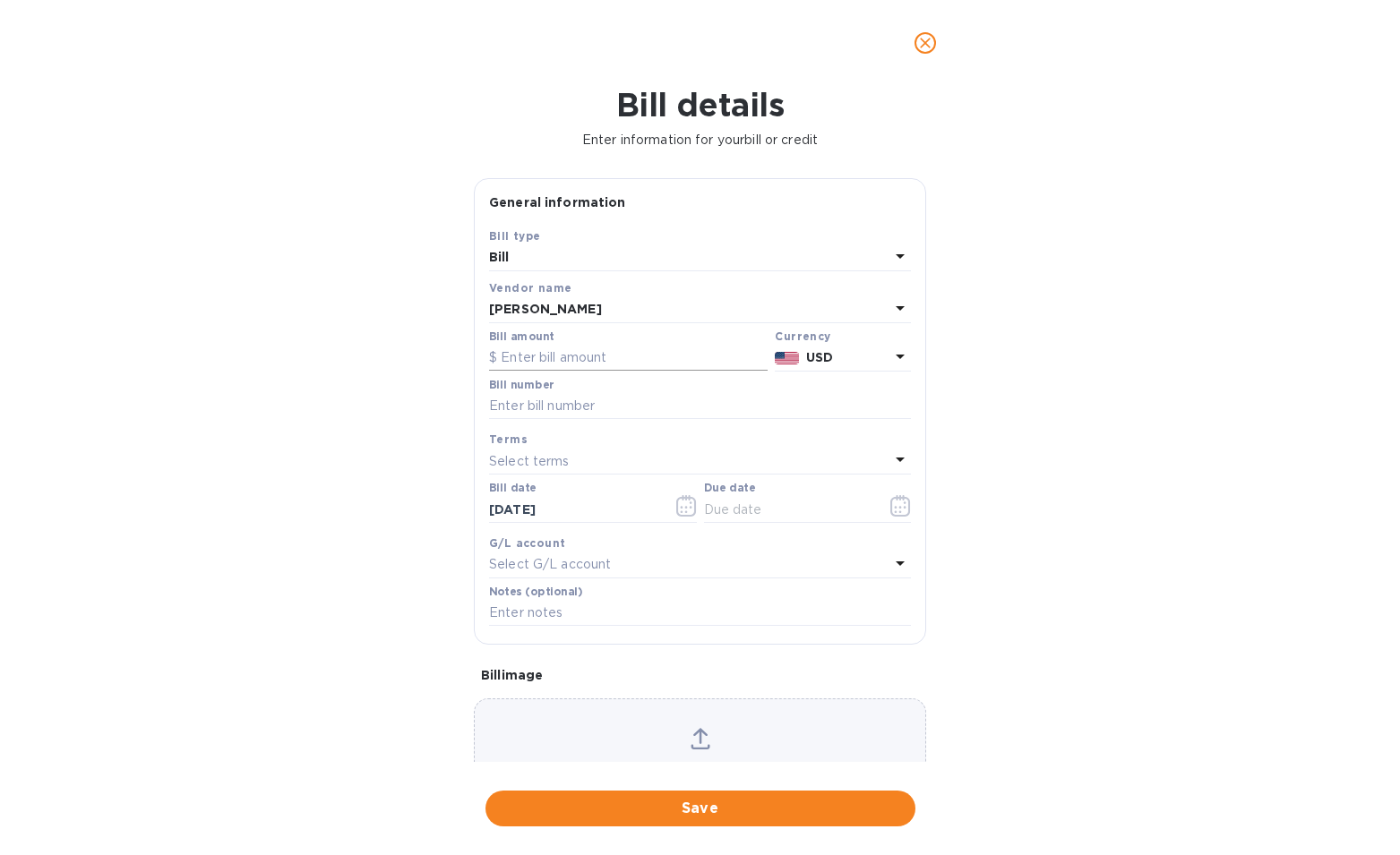
click at [566, 348] on input "text" at bounding box center [627, 358] width 278 height 27
type input "3,000"
click at [632, 403] on input "text" at bounding box center [700, 407] width 422 height 27
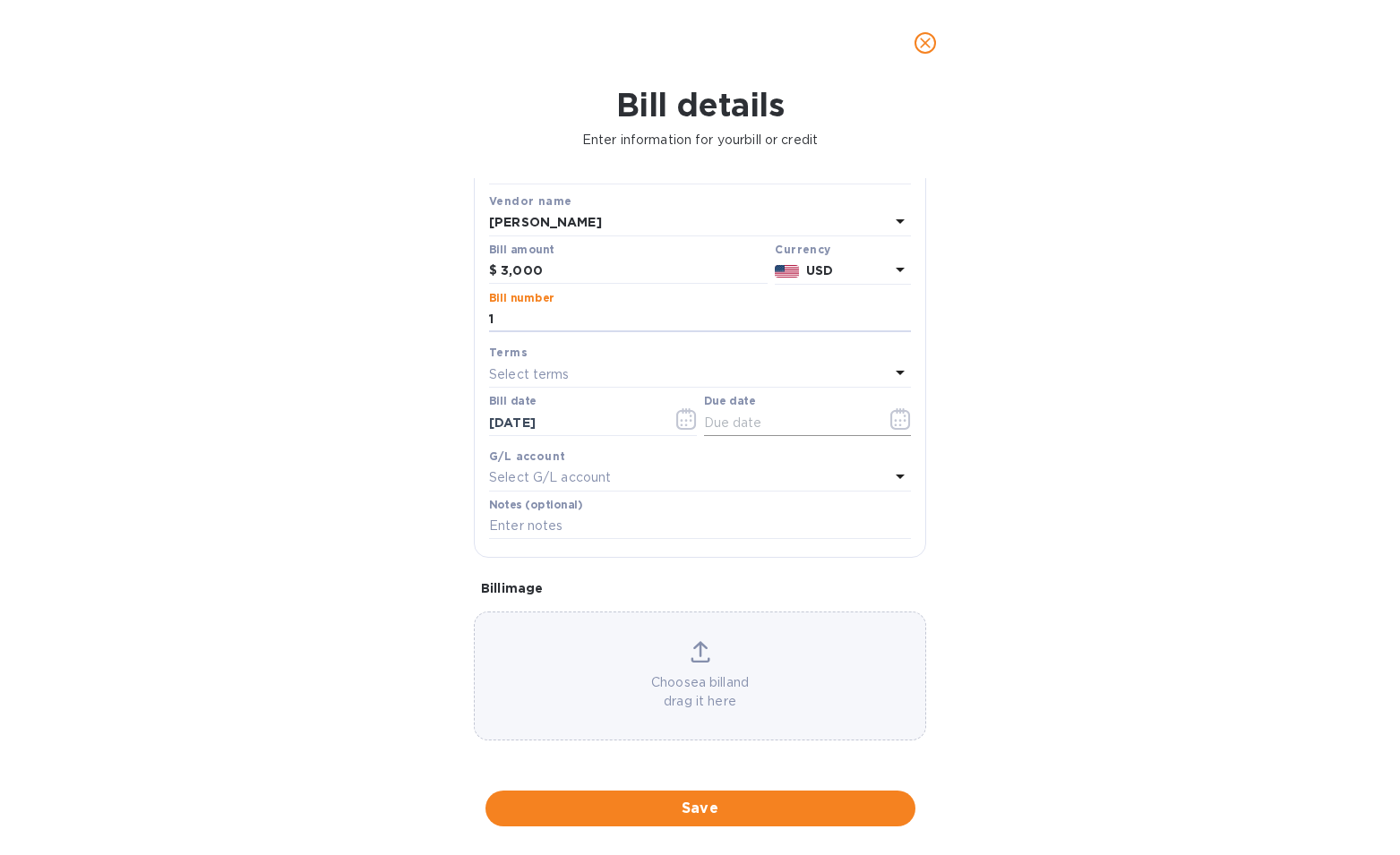
scroll to position [99, 0]
type input "1"
click at [788, 409] on input "text" at bounding box center [789, 423] width 169 height 27
click at [905, 403] on button "button" at bounding box center [900, 418] width 42 height 43
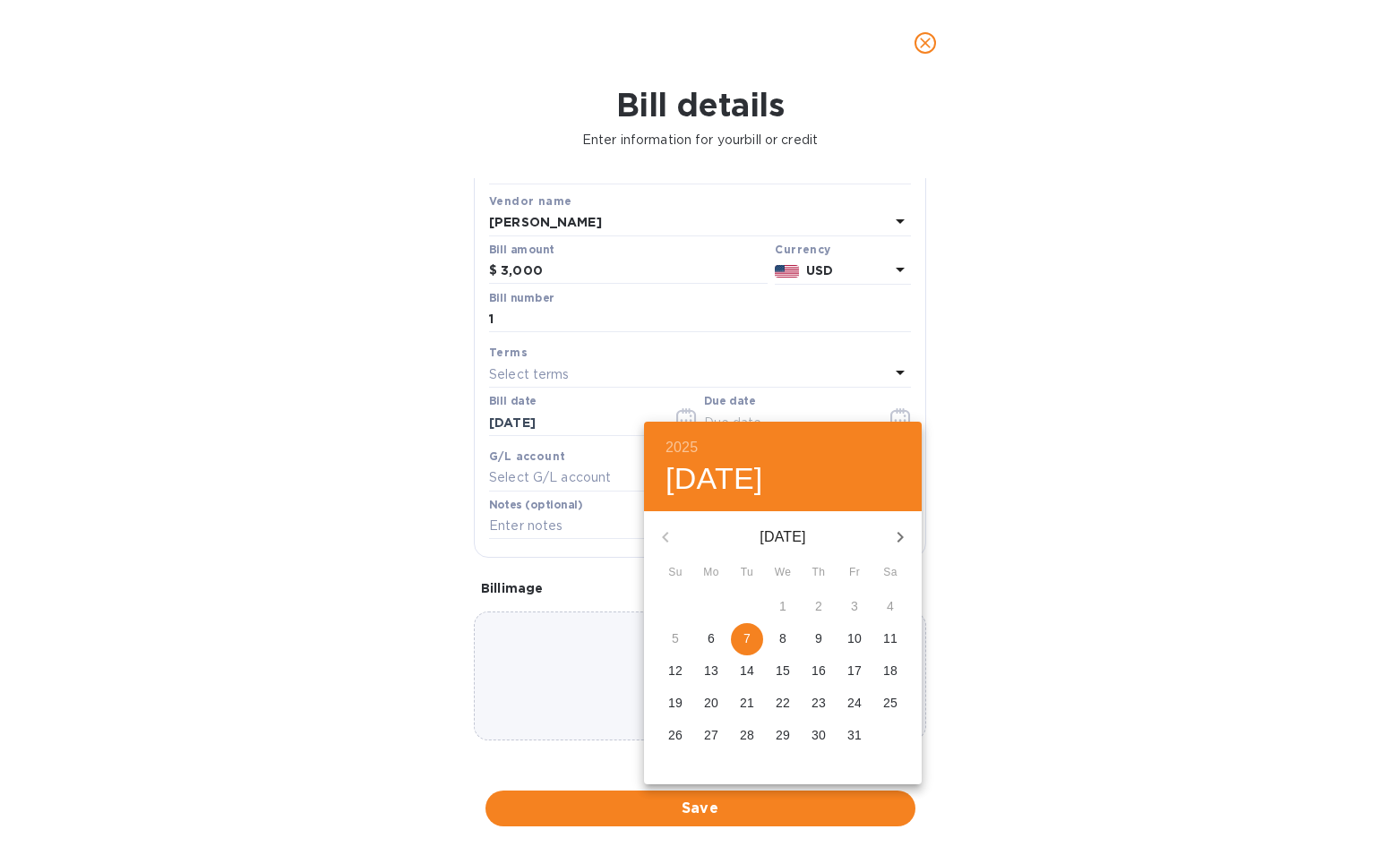
click at [751, 629] on span "7" at bounding box center [747, 637] width 32 height 18
type input "10/07/2025"
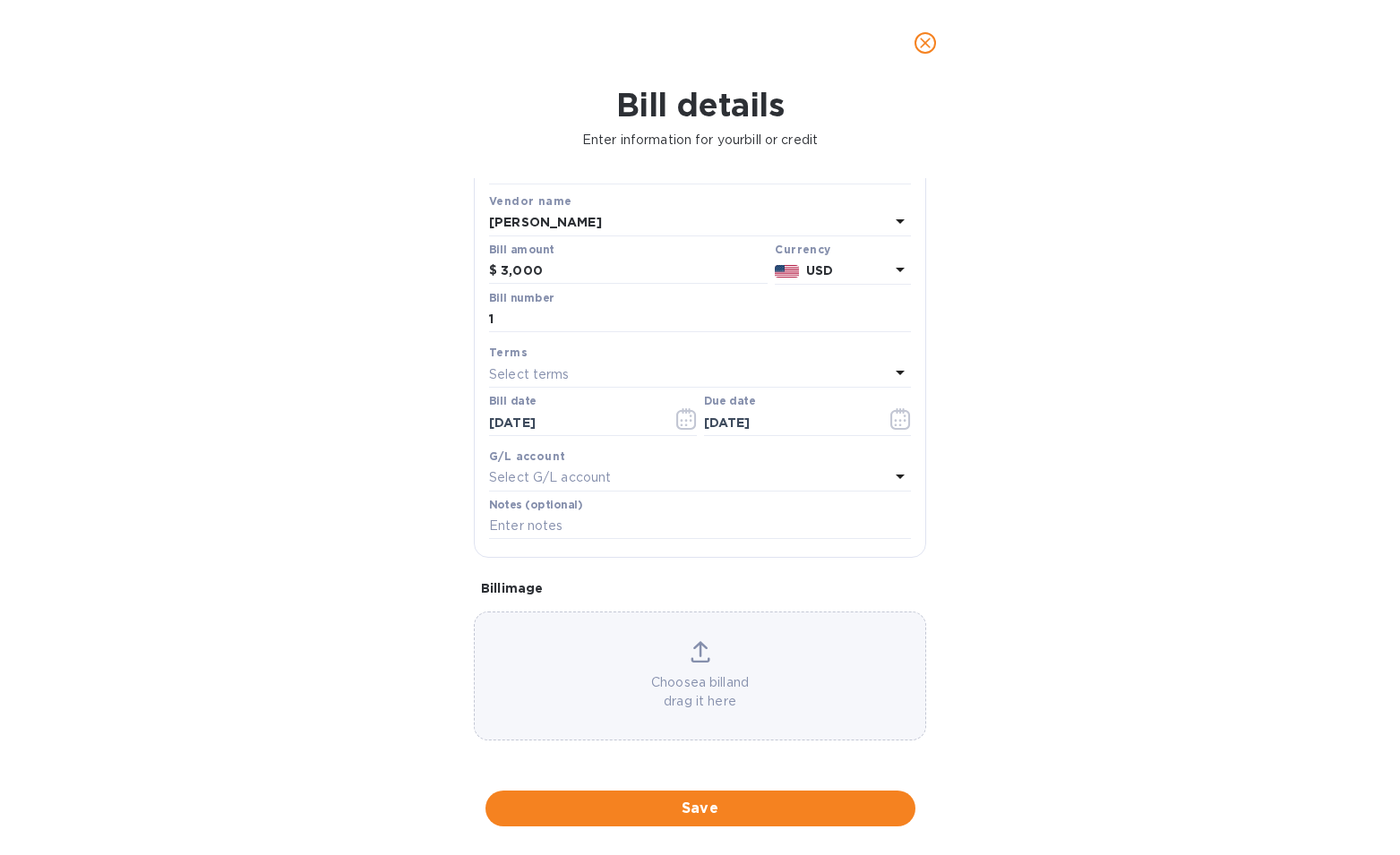
scroll to position [0, 0]
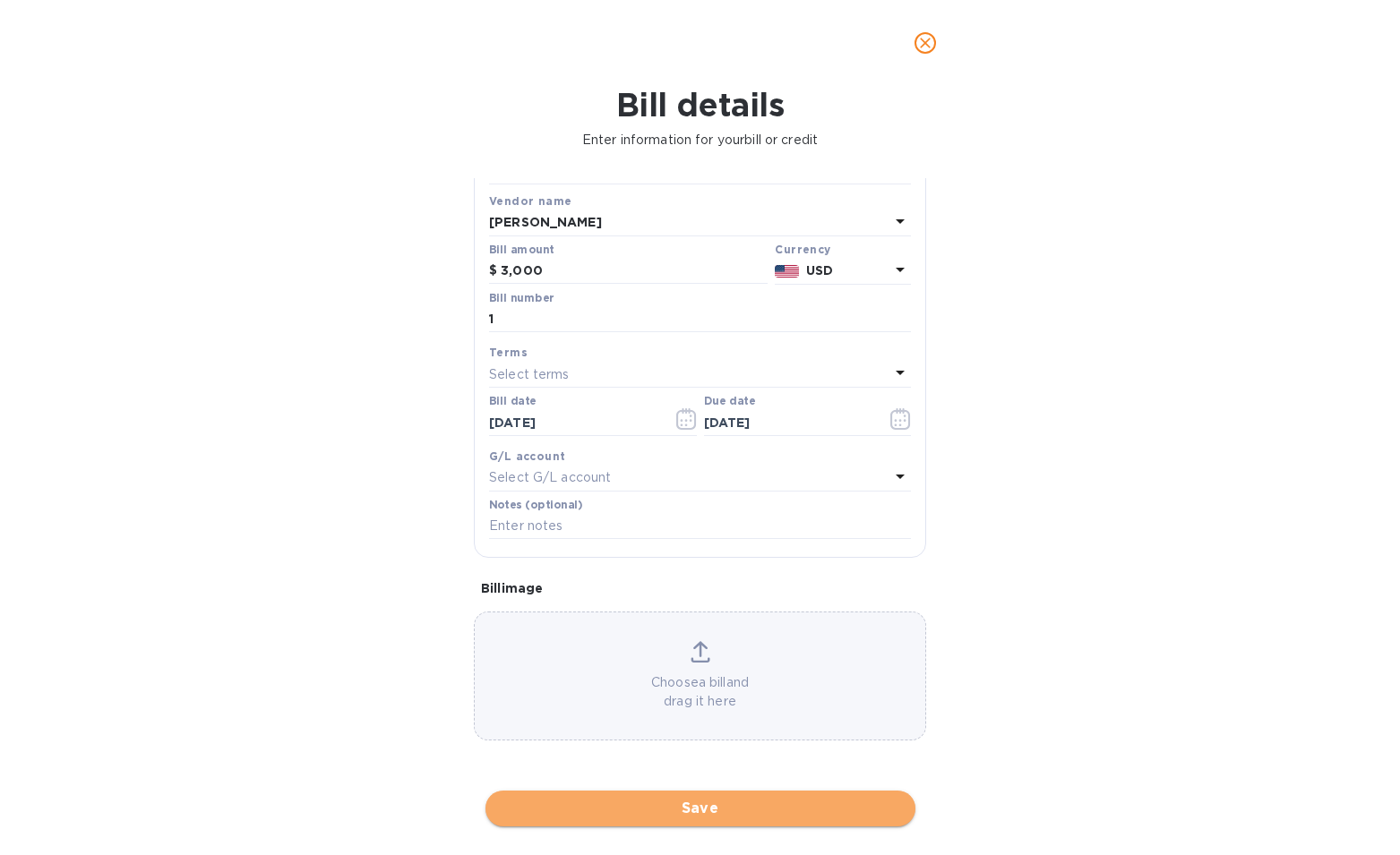
click at [683, 797] on span "Save" at bounding box center [700, 808] width 401 height 22
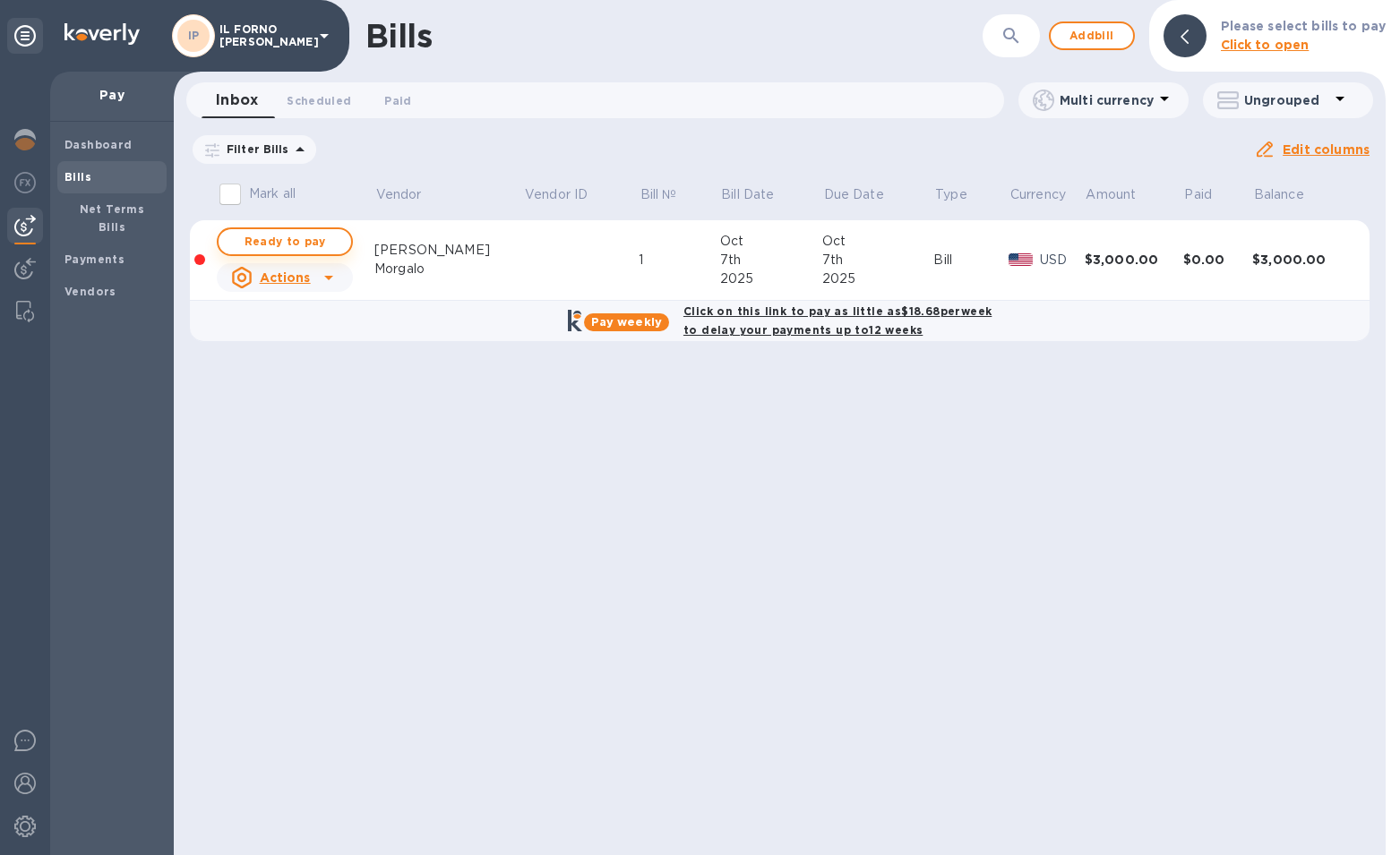
click at [325, 229] on button "Ready to pay" at bounding box center [284, 241] width 136 height 28
checkbox input "true"
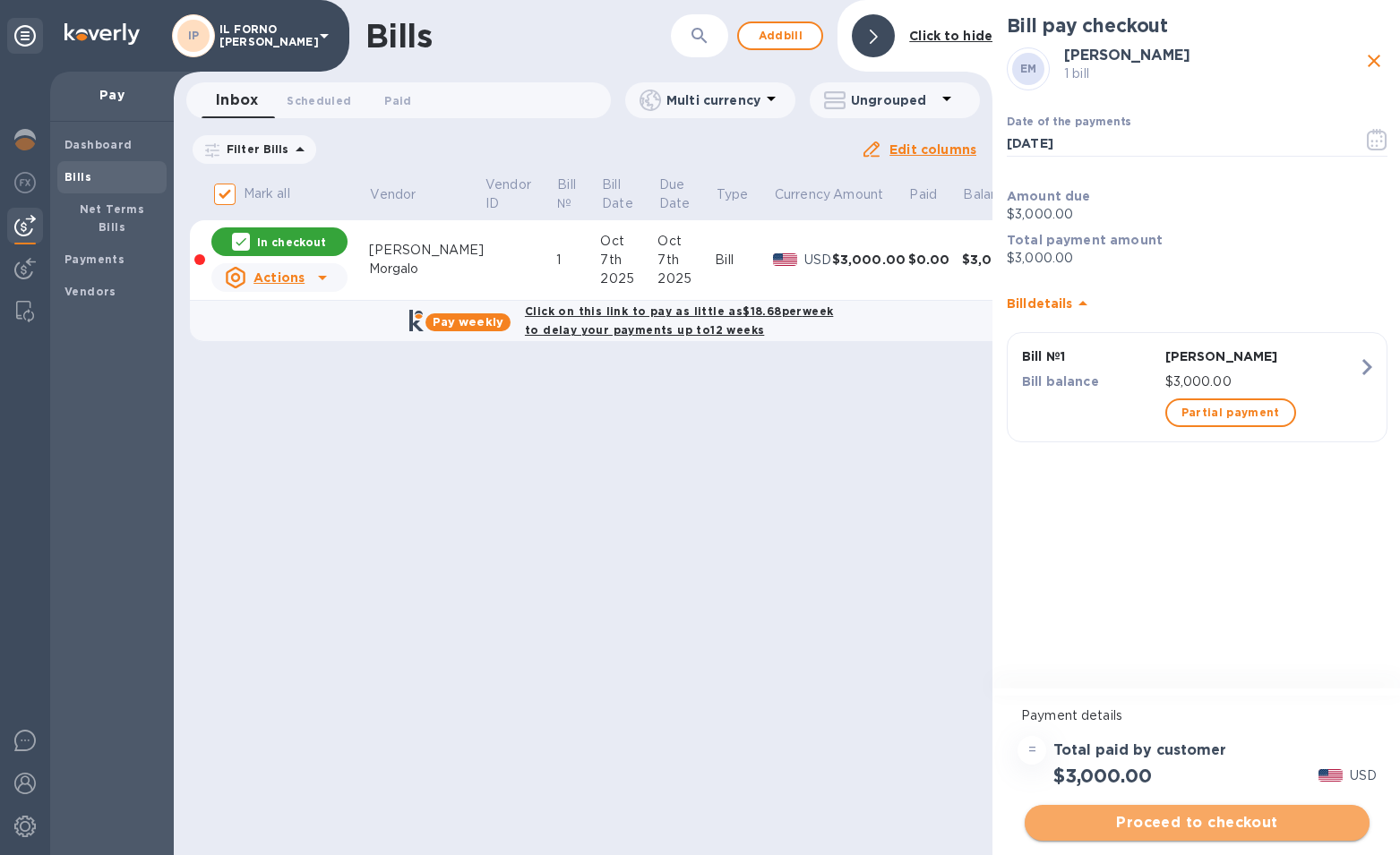
click at [1232, 822] on span "Proceed to checkout" at bounding box center [1197, 823] width 316 height 22
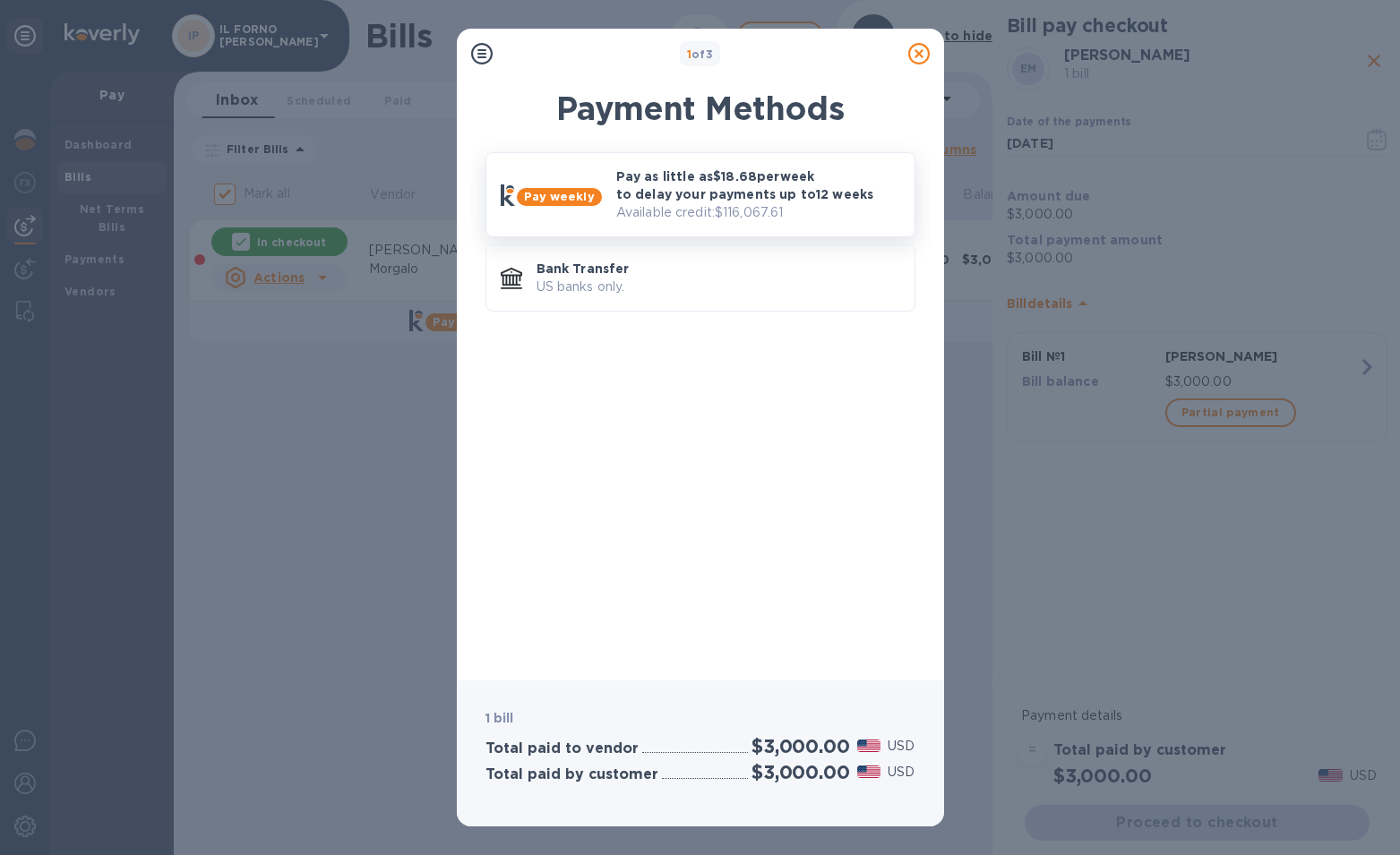
click at [705, 207] on p "Available credit: $116,067.61" at bounding box center [758, 213] width 284 height 19
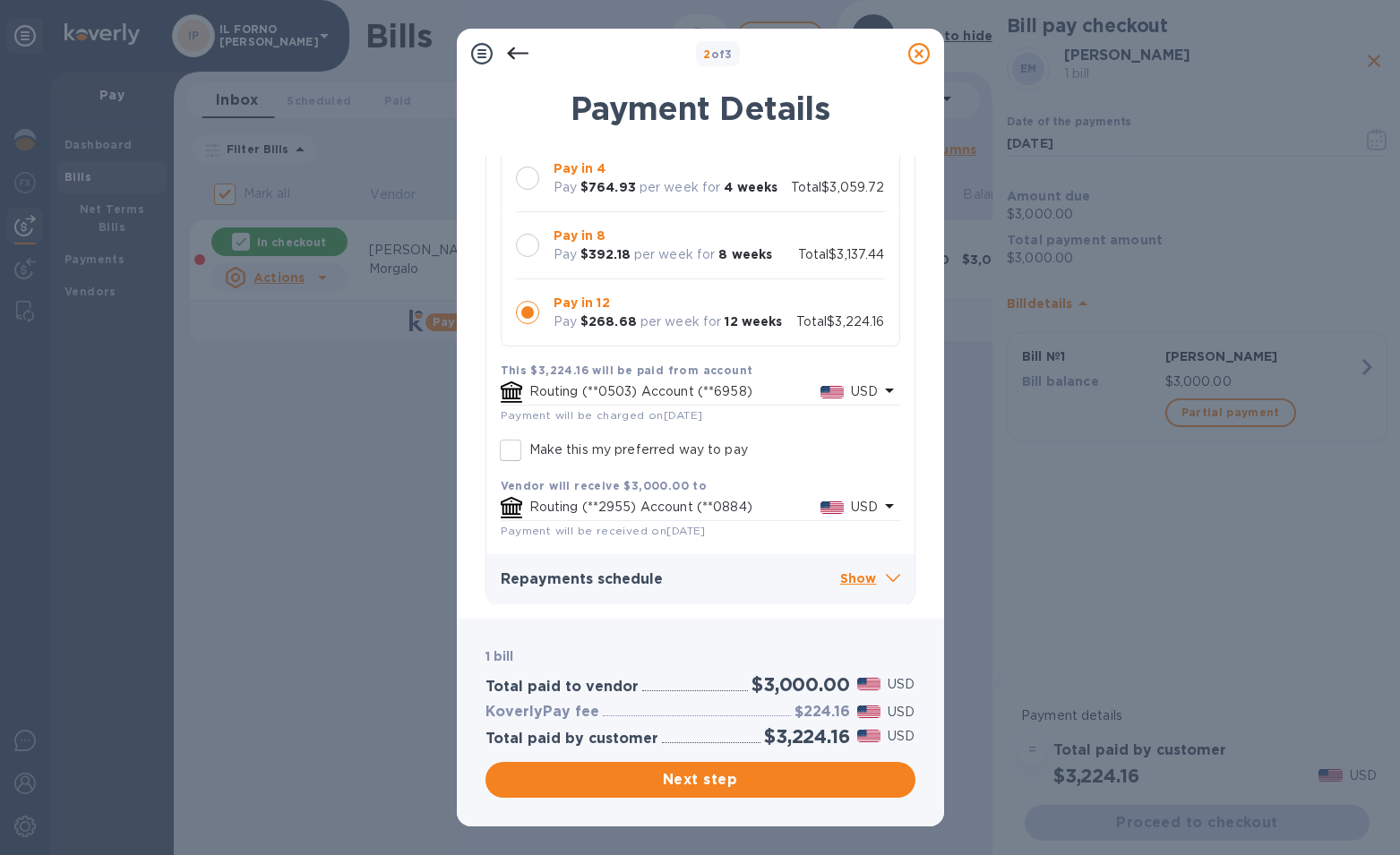
scroll to position [169, 0]
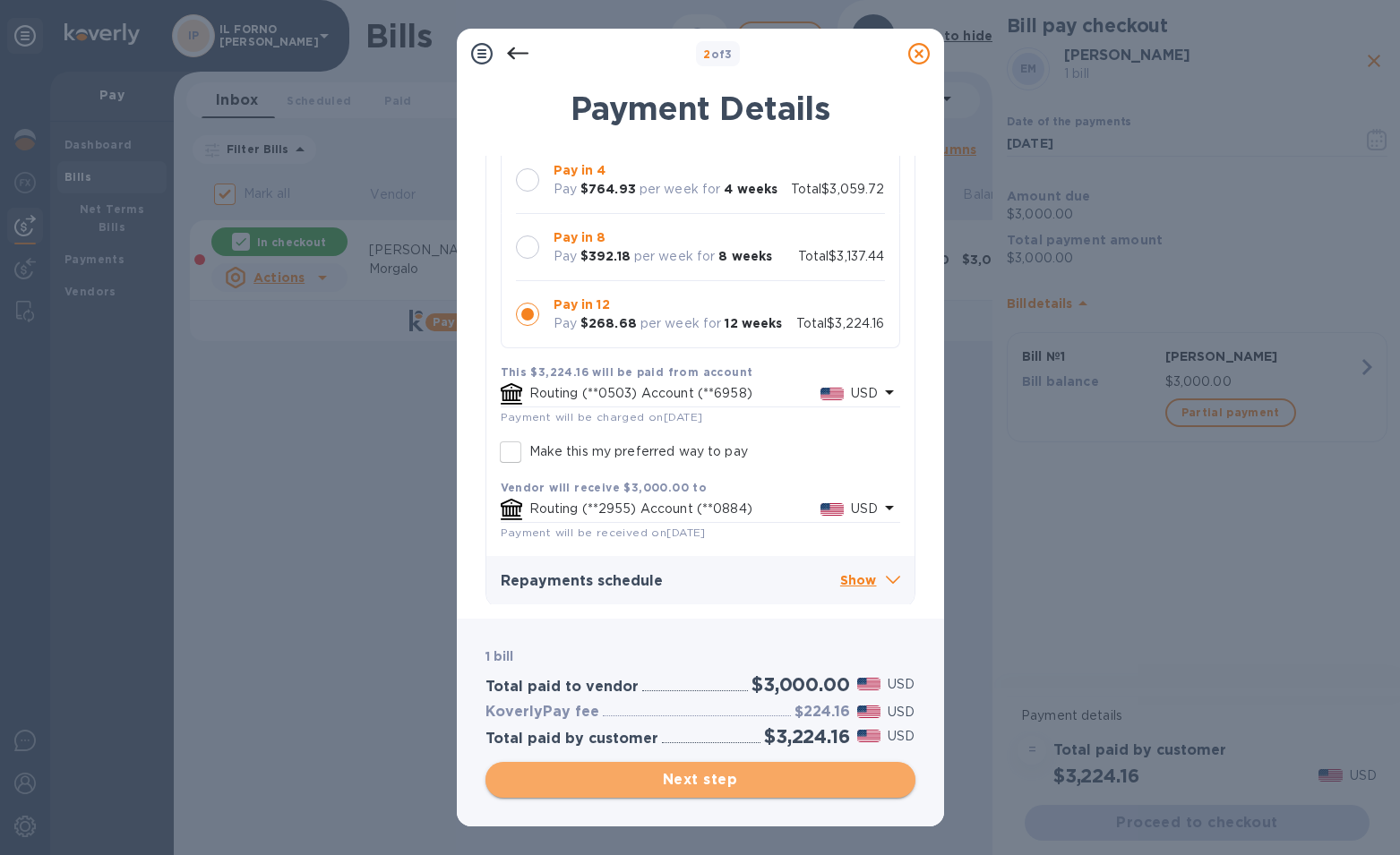
click at [746, 780] on span "Next step" at bounding box center [700, 779] width 401 height 22
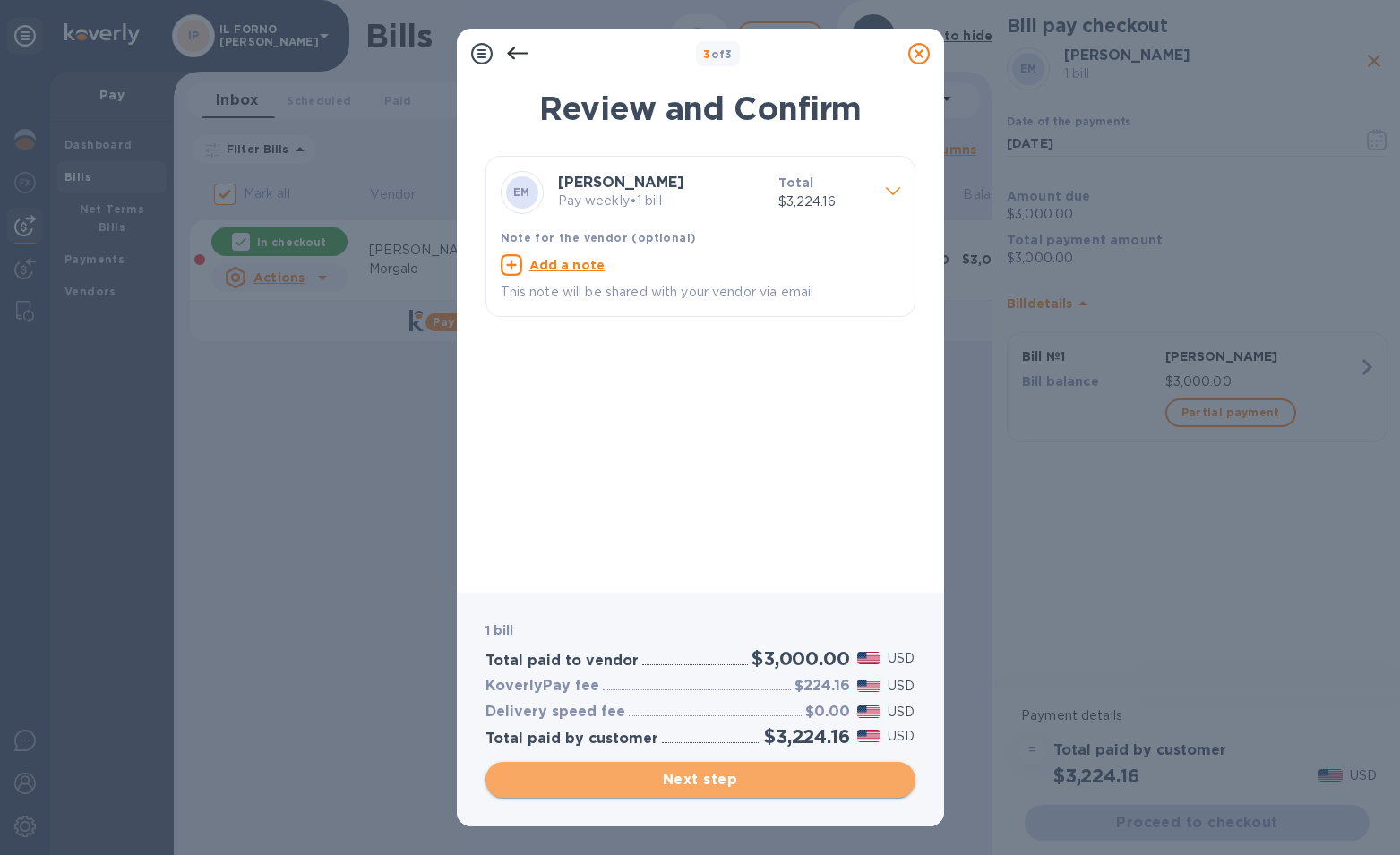
click at [727, 782] on span "Next step" at bounding box center [700, 779] width 401 height 22
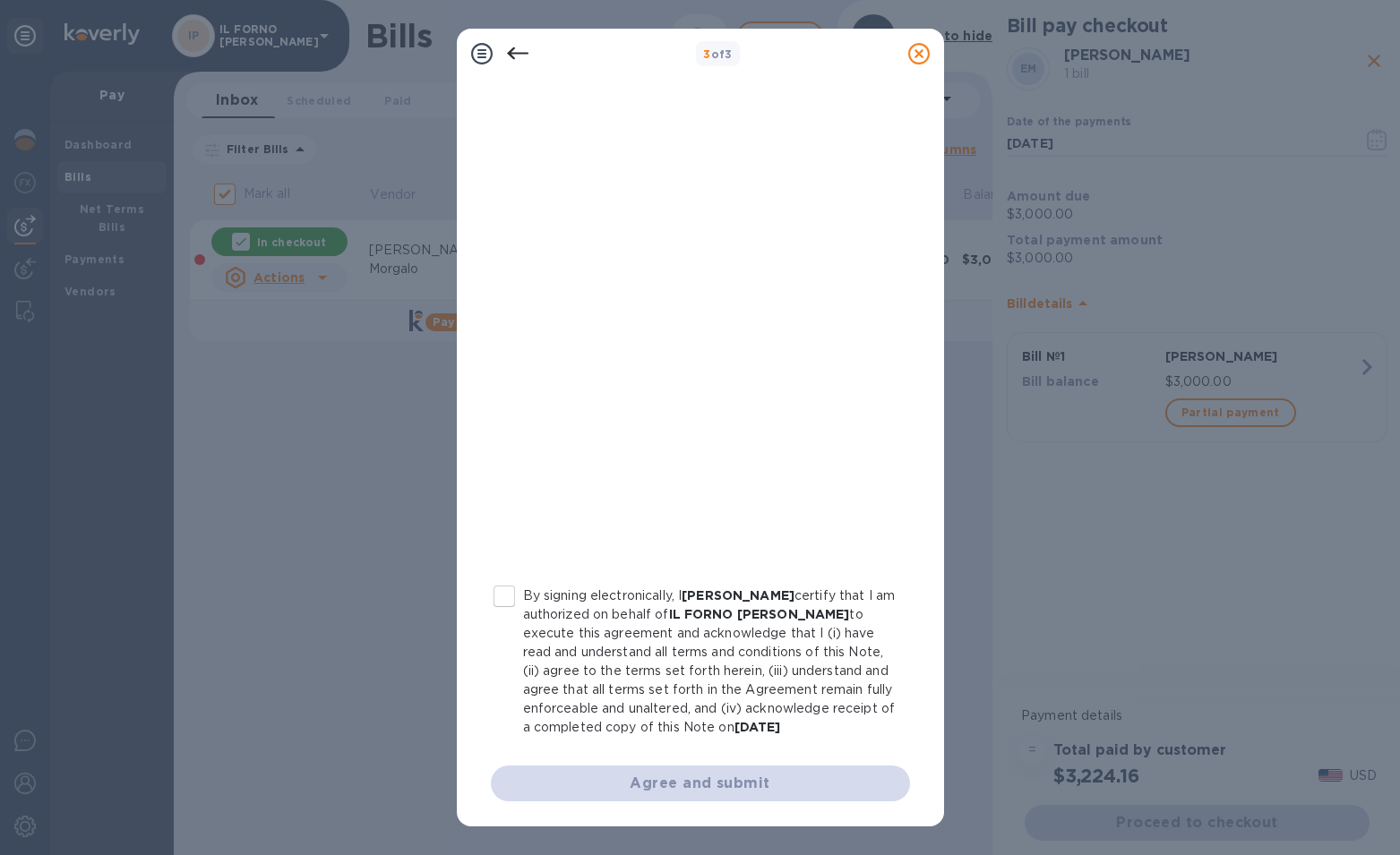
scroll to position [146, 0]
click at [508, 593] on input "By signing electronically, I Iris Picone certify that I am authorized on behalf…" at bounding box center [505, 597] width 38 height 38
checkbox input "true"
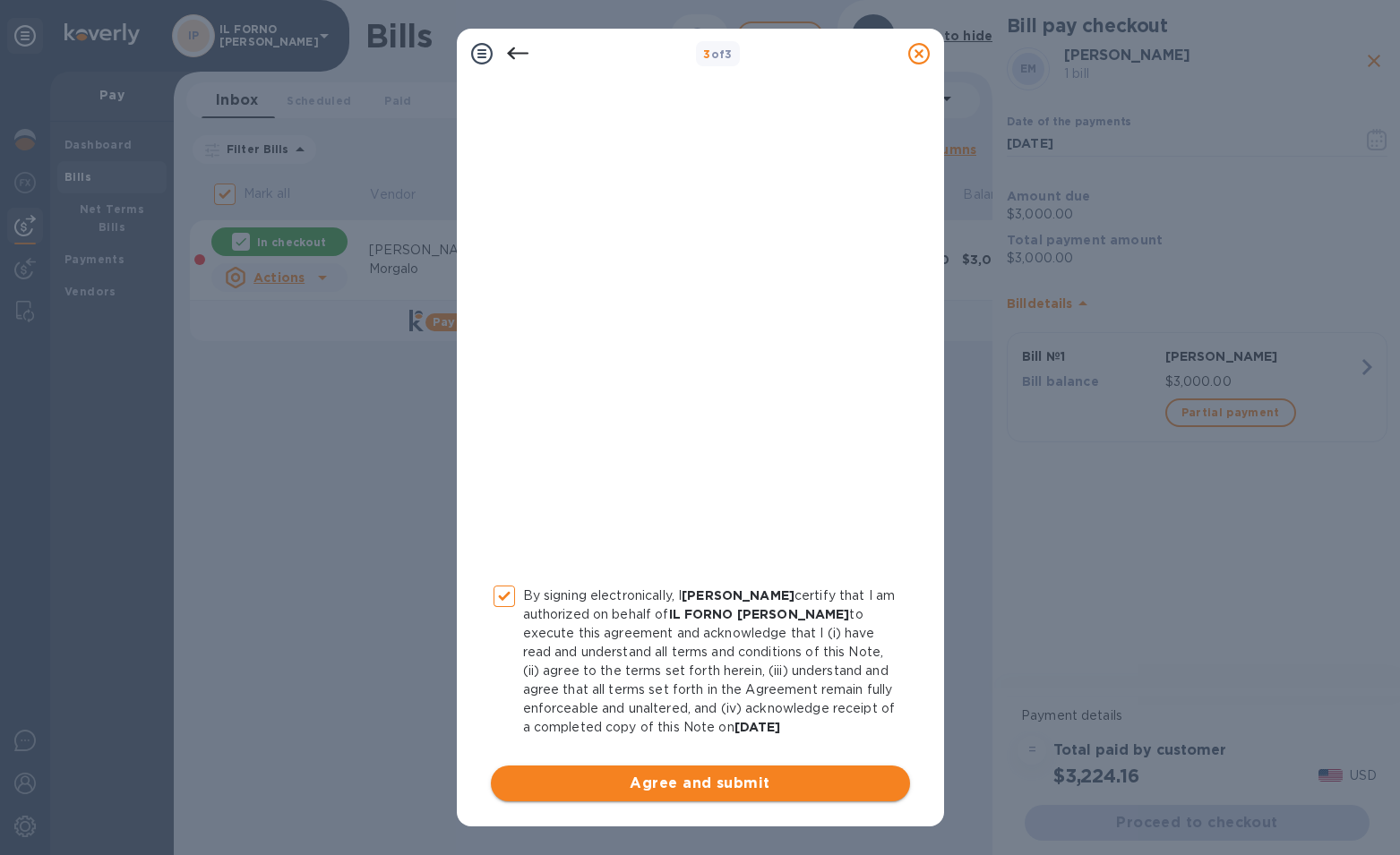
click at [659, 793] on span "Agree and submit" at bounding box center [700, 783] width 391 height 22
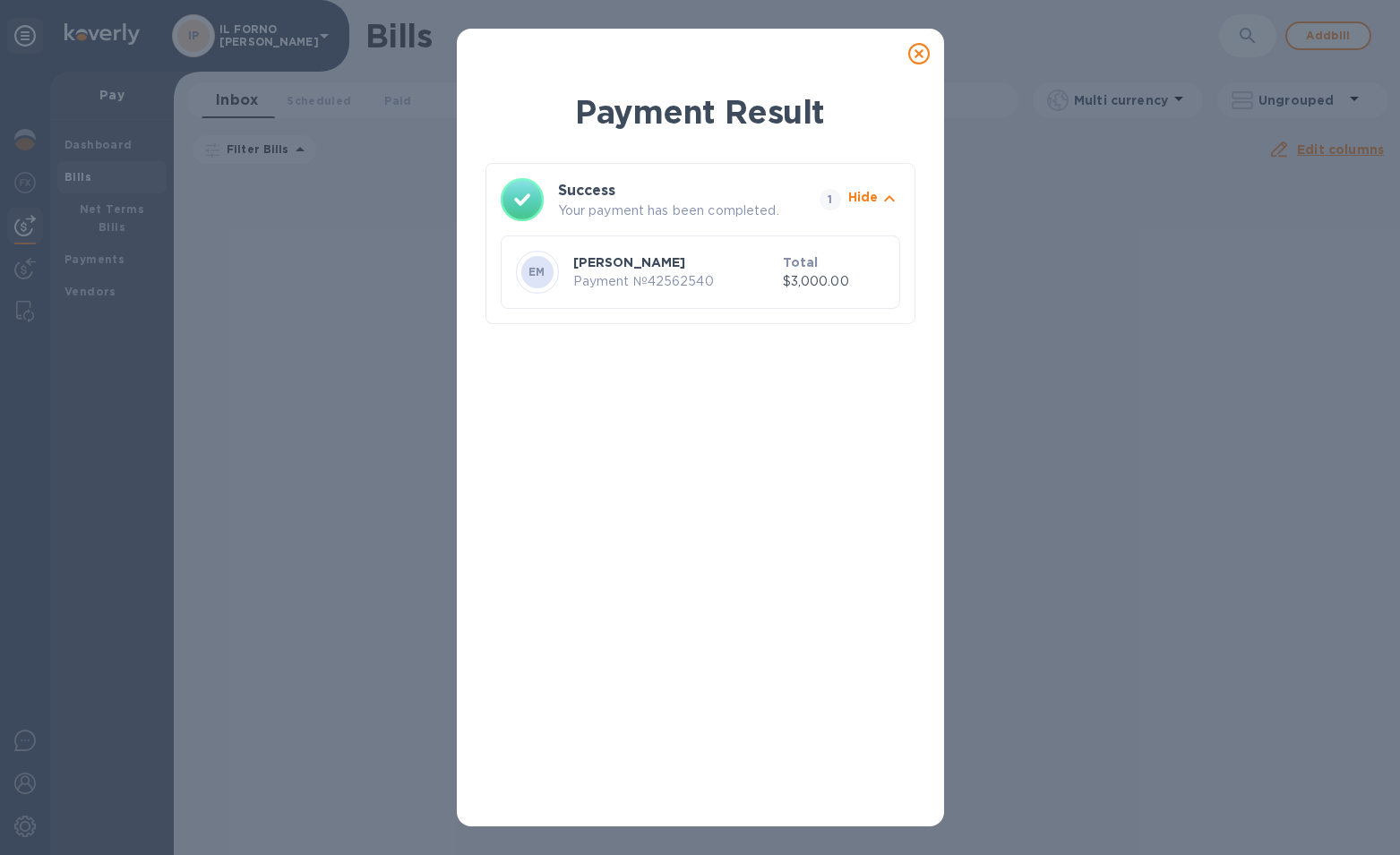
click at [910, 48] on icon at bounding box center [918, 53] width 22 height 22
